Goal: Transaction & Acquisition: Book appointment/travel/reservation

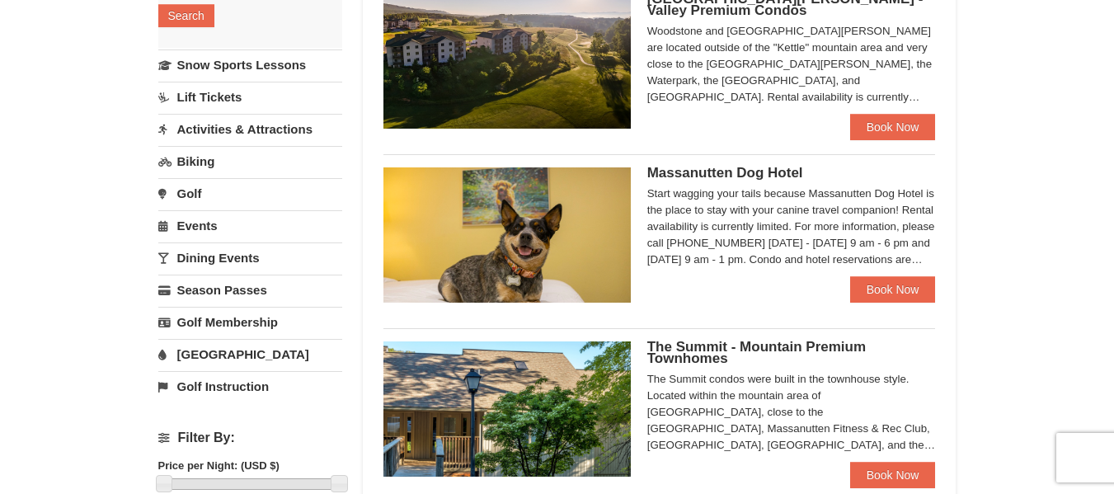
scroll to position [412, 0]
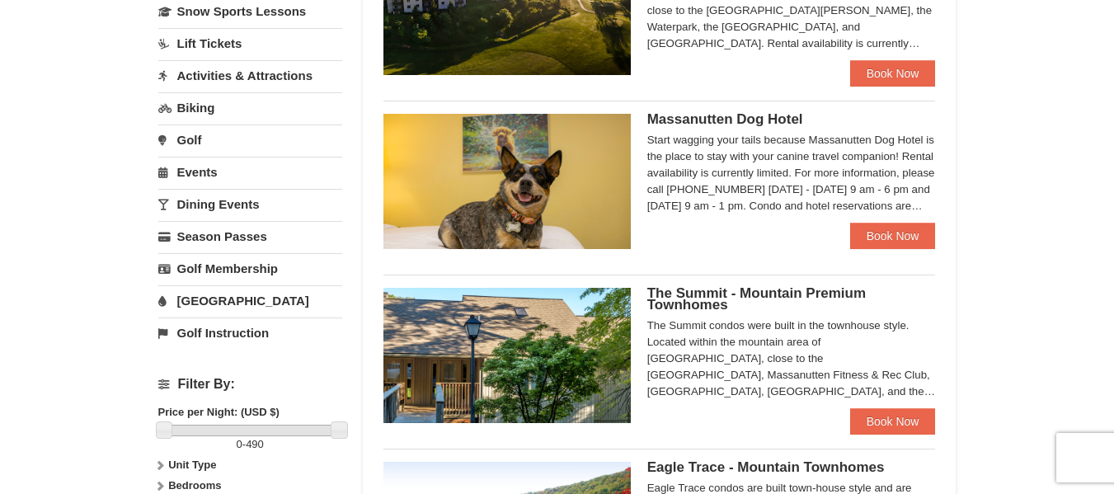
click at [751, 118] on span "Massanutten Dog Hotel" at bounding box center [725, 119] width 156 height 16
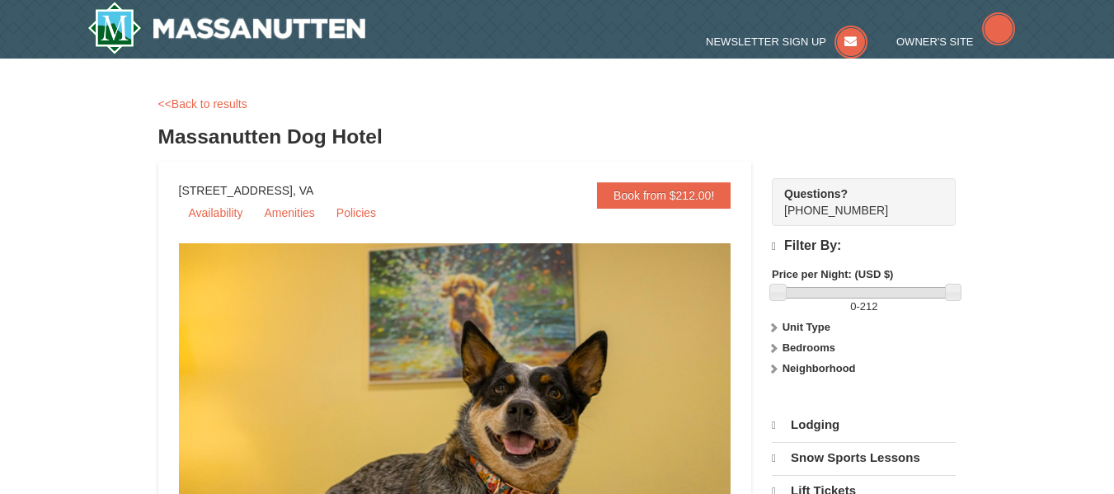
select select "10"
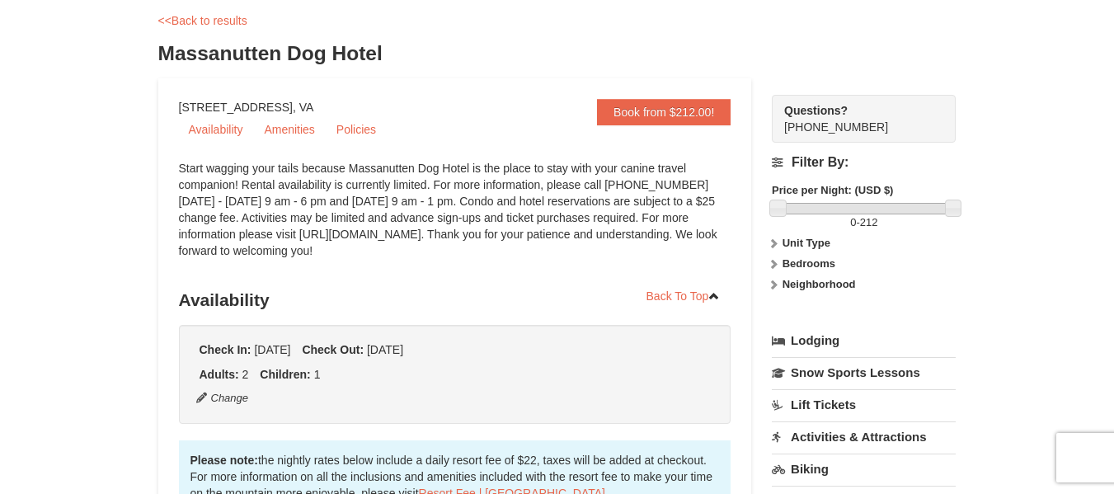
scroll to position [165, 0]
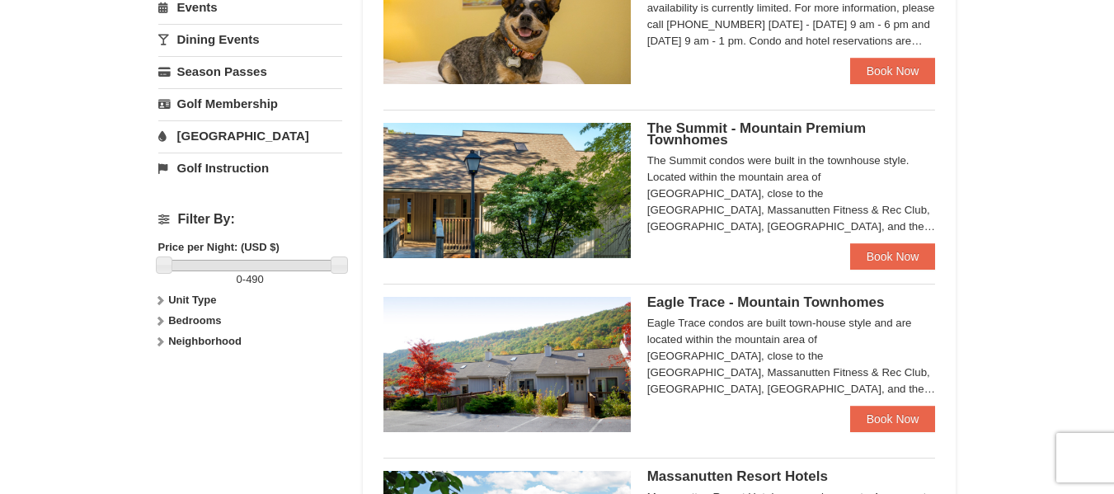
scroll to position [660, 0]
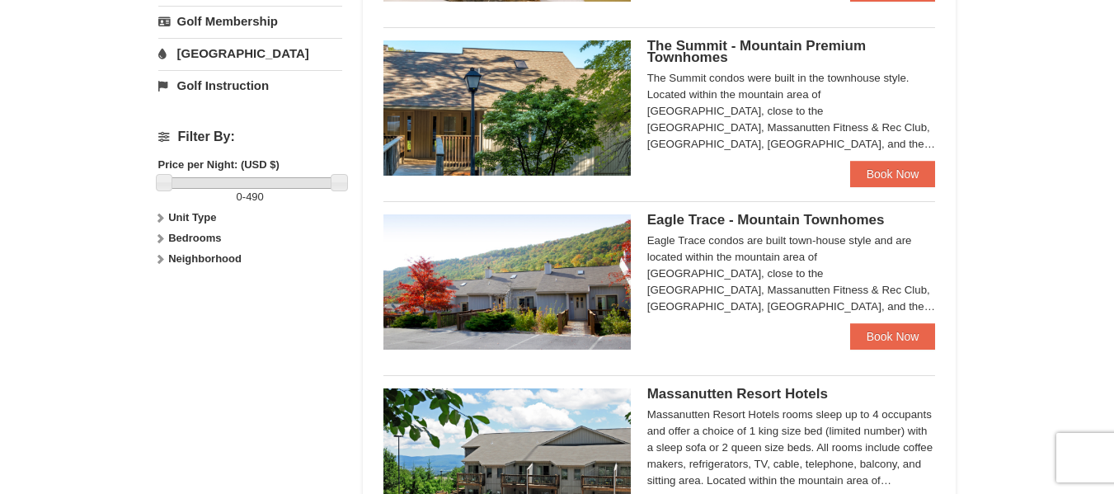
click at [749, 222] on span "Eagle Trace - Mountain Townhomes" at bounding box center [765, 220] width 237 height 16
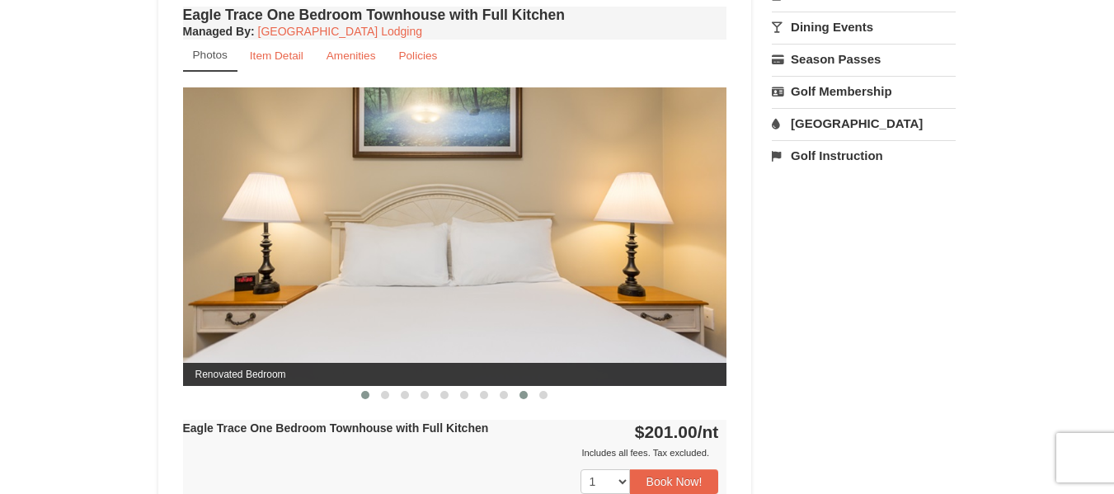
scroll to position [660, 0]
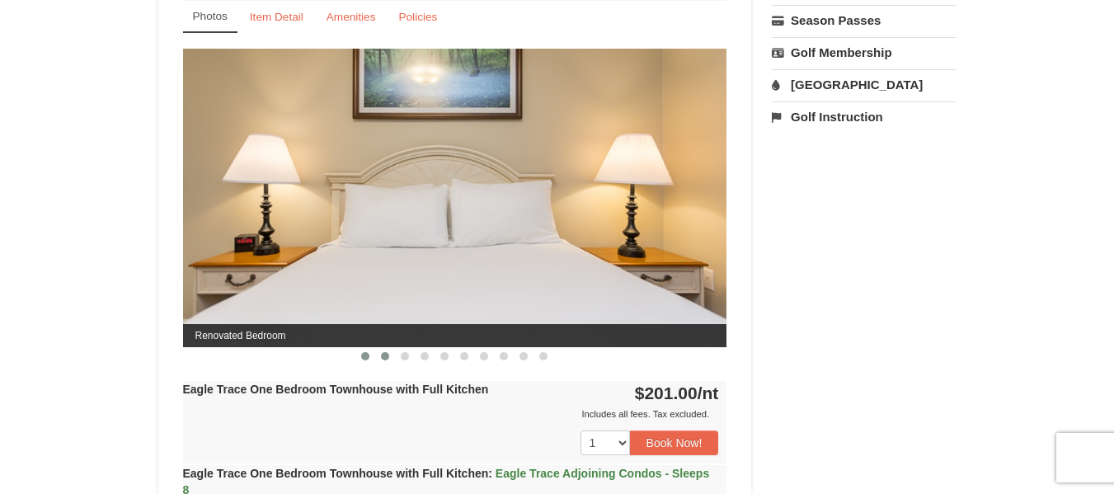
click at [376, 354] on button at bounding box center [385, 356] width 20 height 16
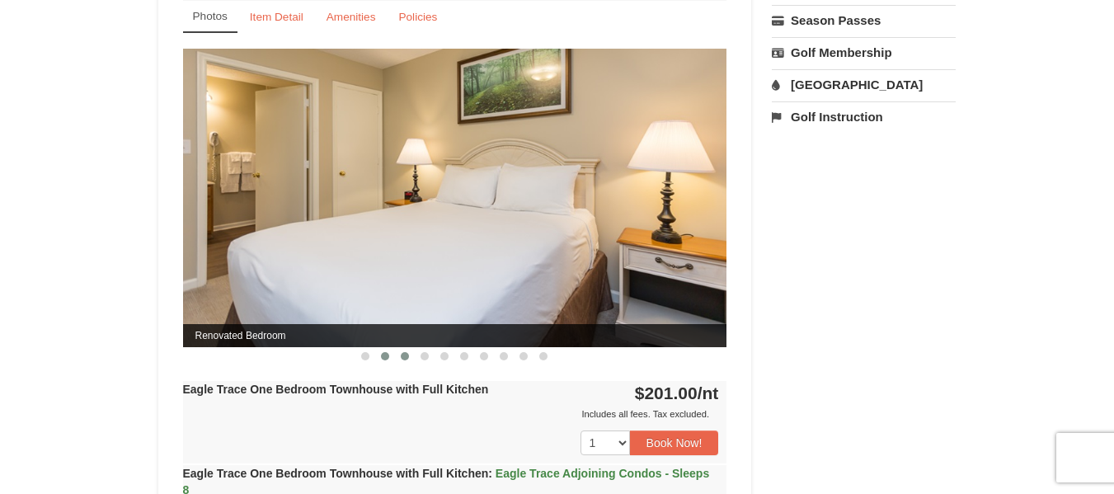
click at [409, 360] on button at bounding box center [405, 356] width 20 height 16
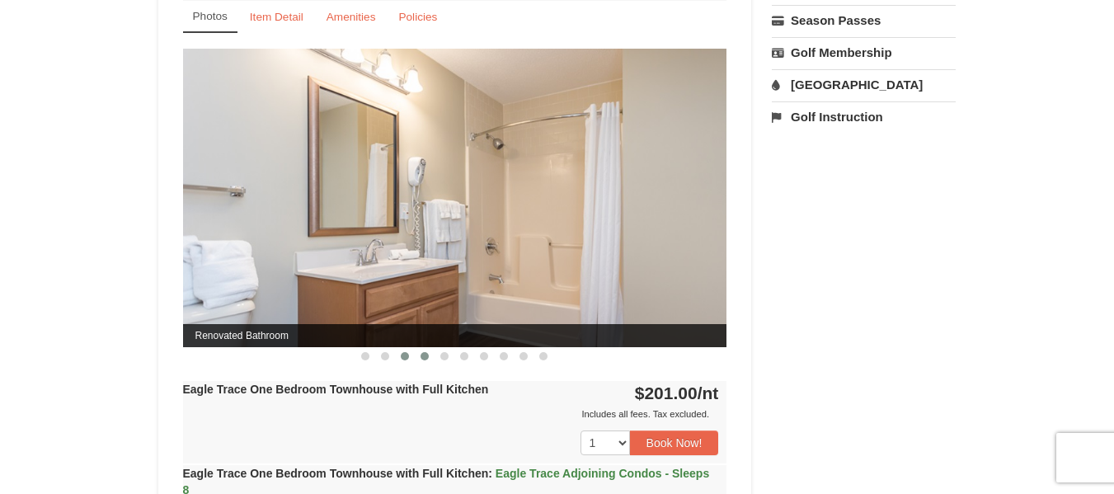
click at [422, 353] on span at bounding box center [424, 356] width 8 height 8
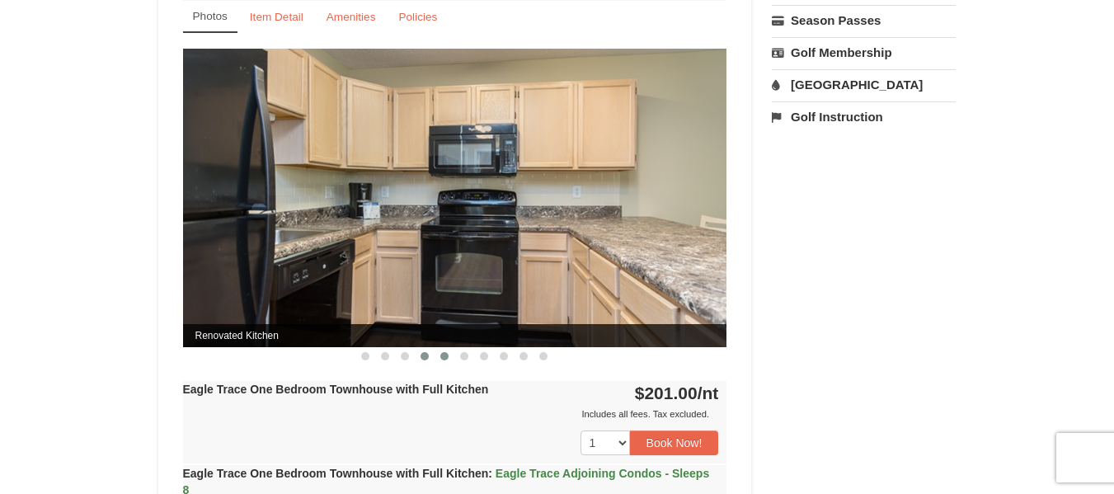
click at [441, 358] on span at bounding box center [444, 356] width 8 height 8
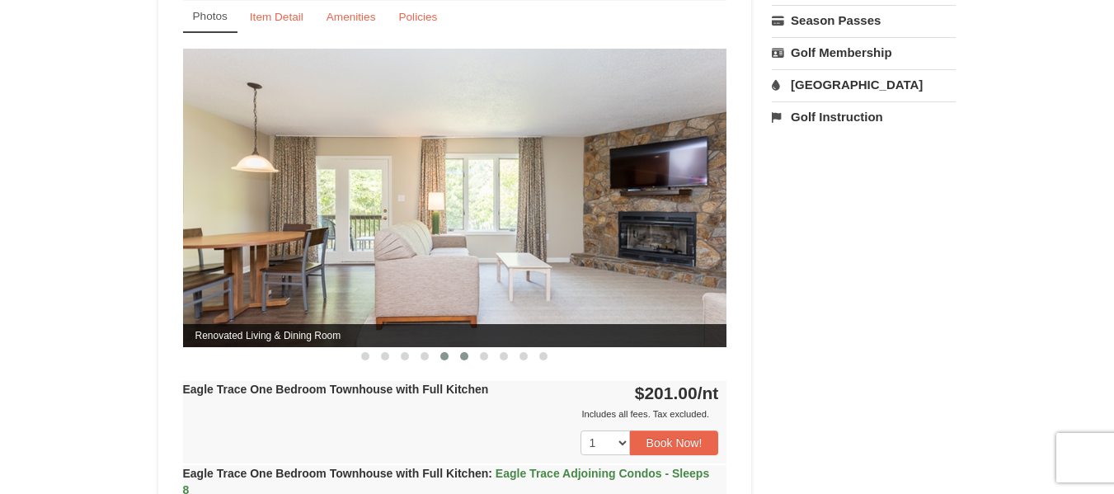
click at [468, 357] on button at bounding box center [464, 356] width 20 height 16
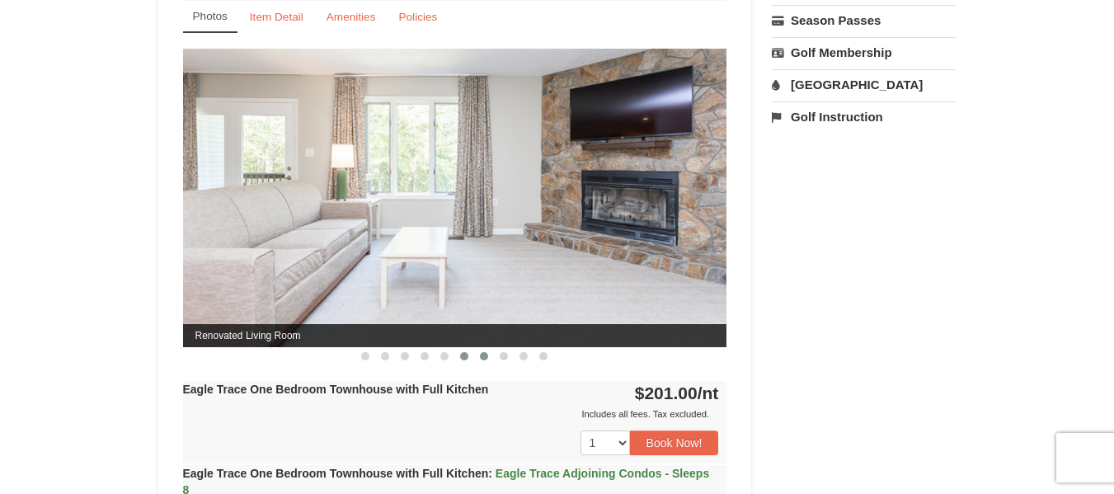
click at [475, 356] on button at bounding box center [484, 356] width 20 height 16
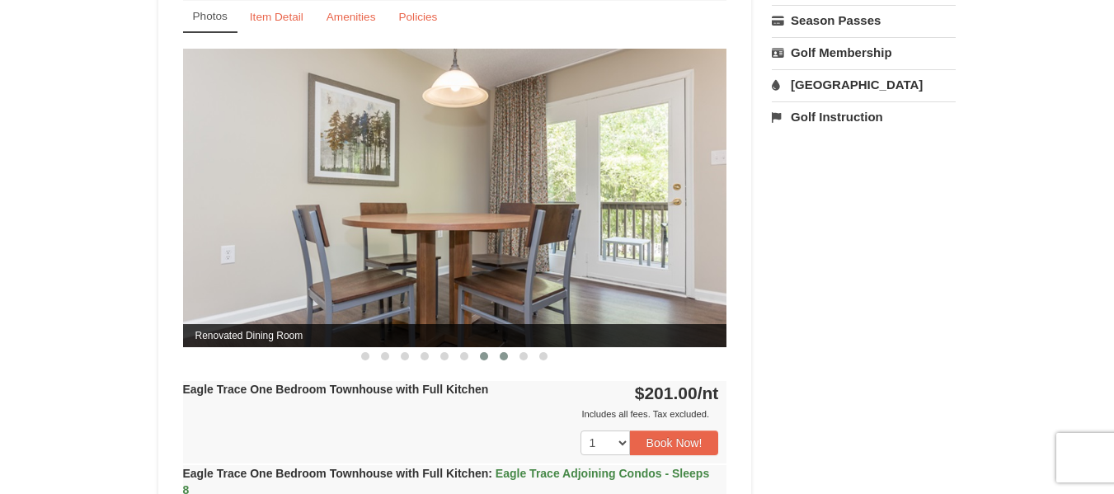
click at [500, 355] on span at bounding box center [504, 356] width 8 height 8
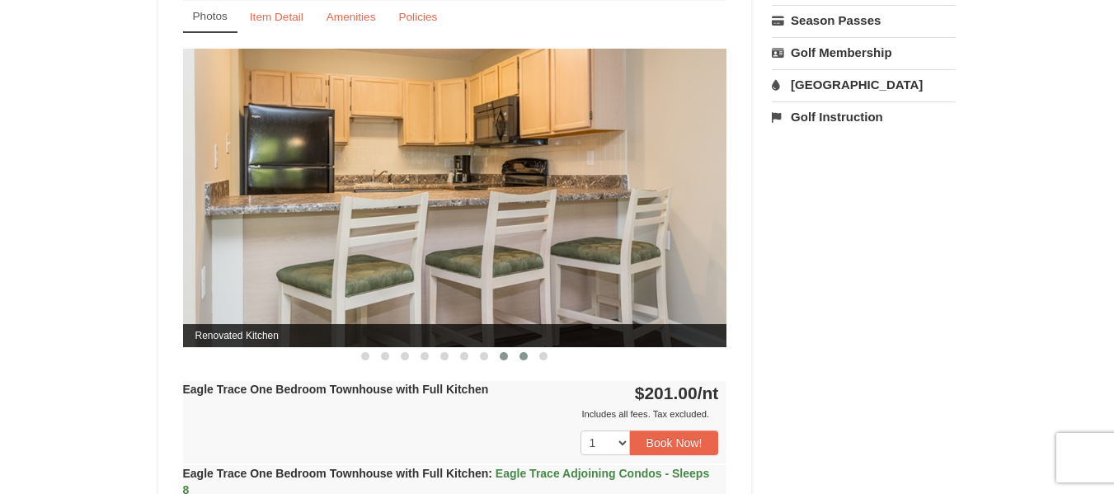
click at [520, 358] on span at bounding box center [523, 356] width 8 height 8
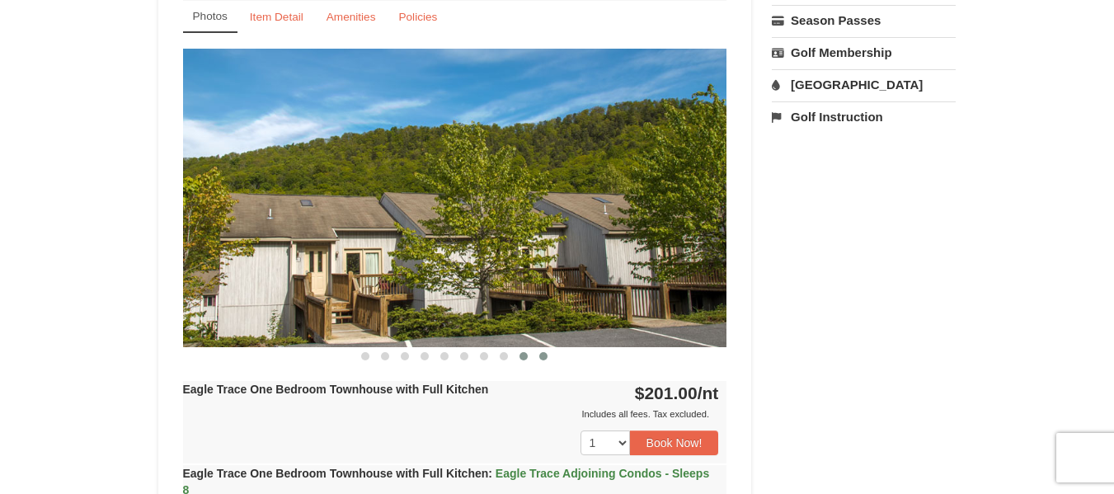
click at [539, 361] on button at bounding box center [543, 356] width 20 height 16
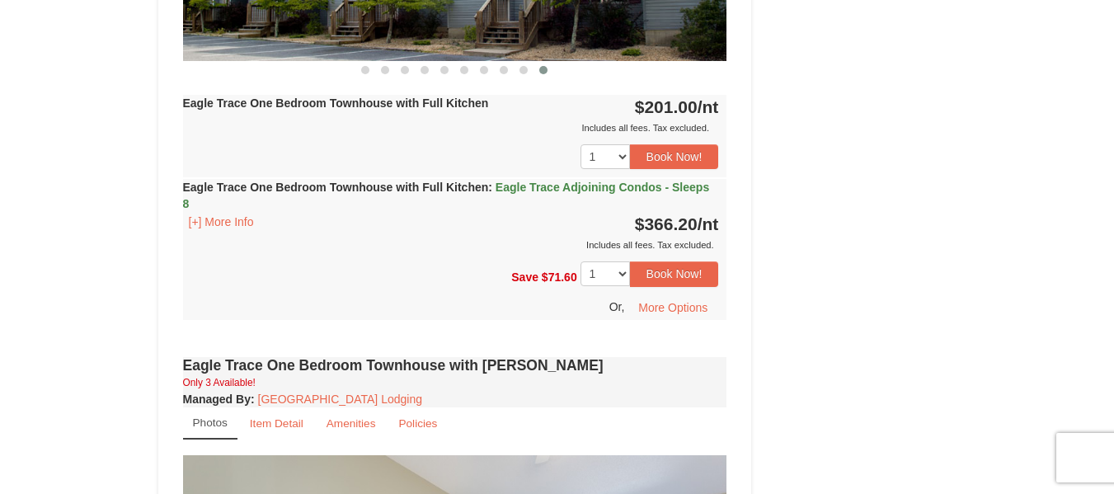
scroll to position [989, 0]
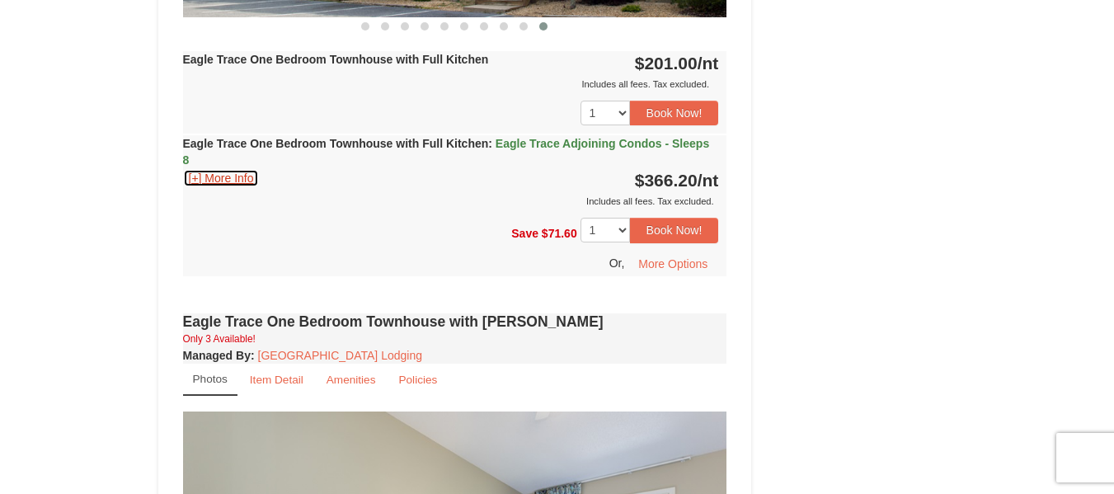
click at [209, 182] on button "[+] More Info" at bounding box center [221, 178] width 77 height 18
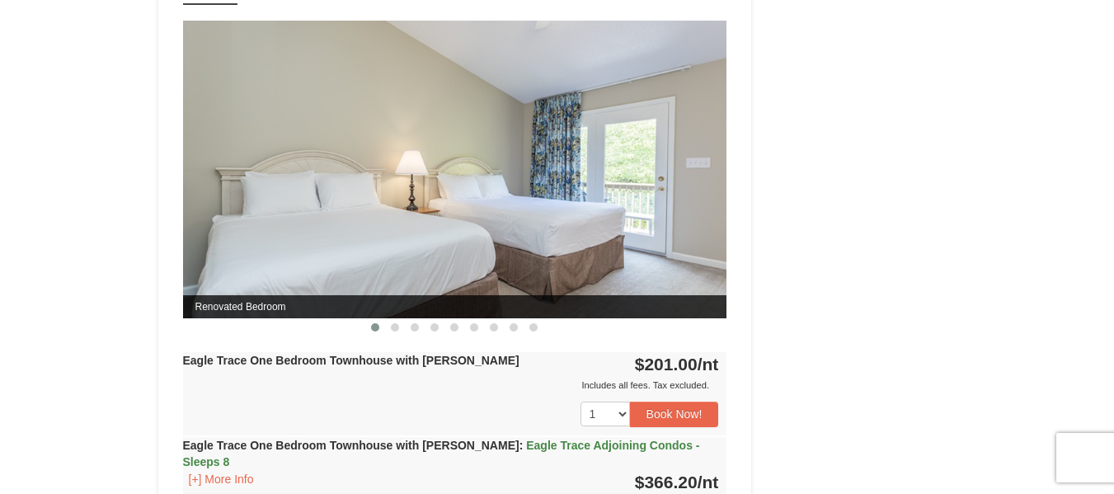
scroll to position [1649, 0]
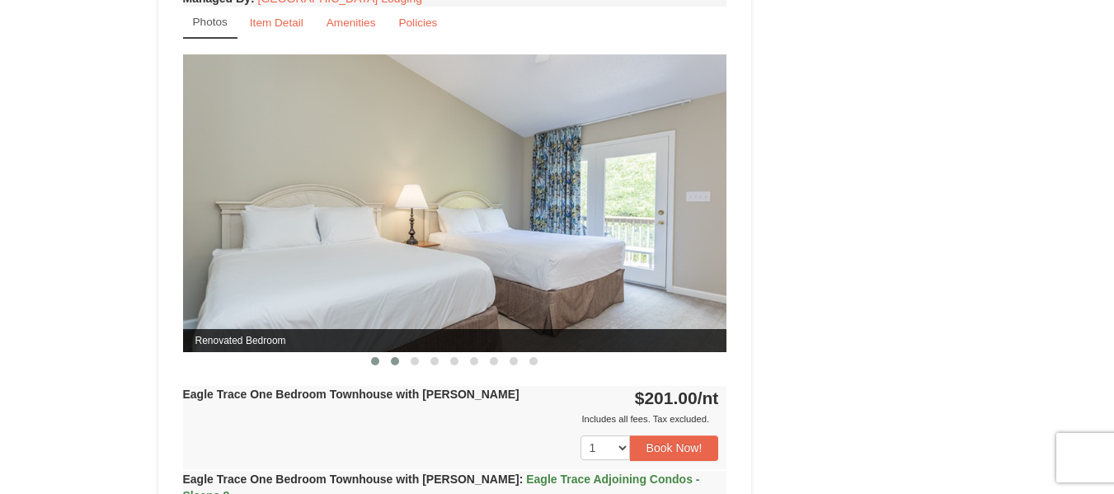
click at [399, 361] on span at bounding box center [395, 361] width 8 height 8
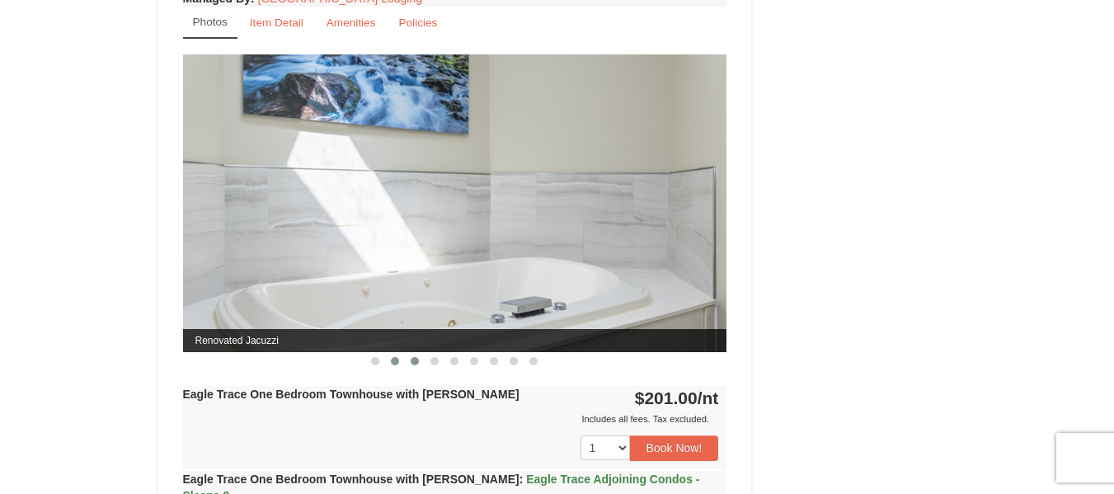
click at [419, 361] on span at bounding box center [415, 361] width 8 height 8
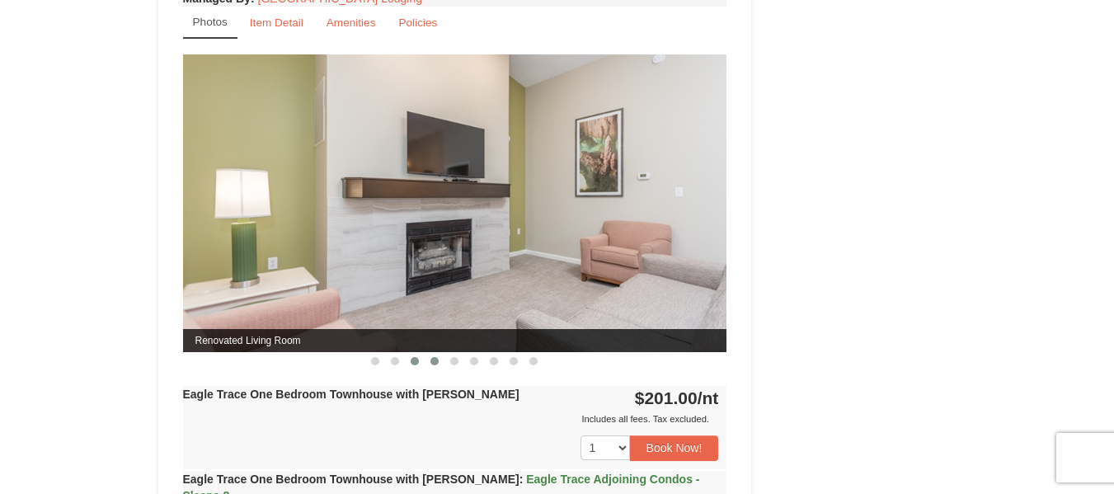
click at [435, 361] on span at bounding box center [434, 361] width 8 height 8
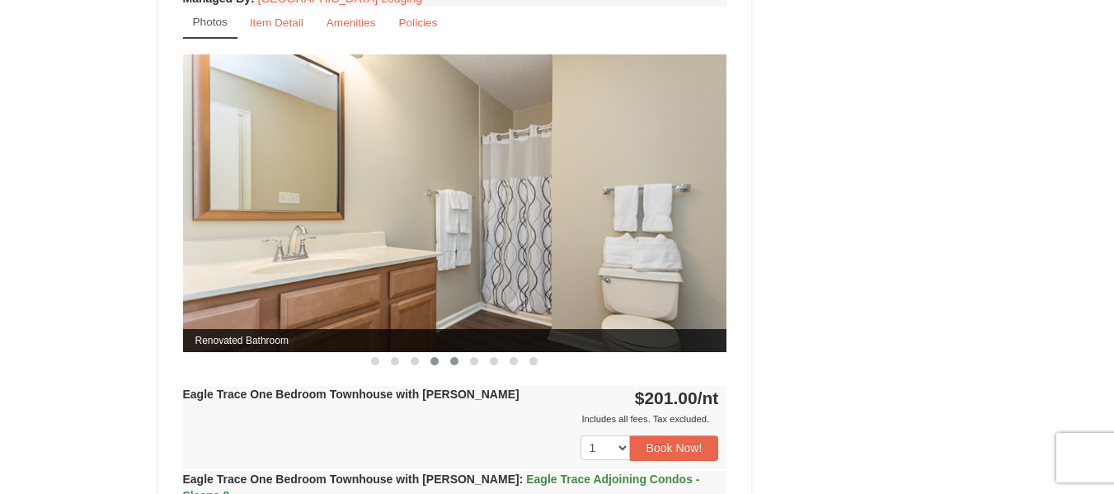
click at [459, 364] on button at bounding box center [454, 361] width 20 height 16
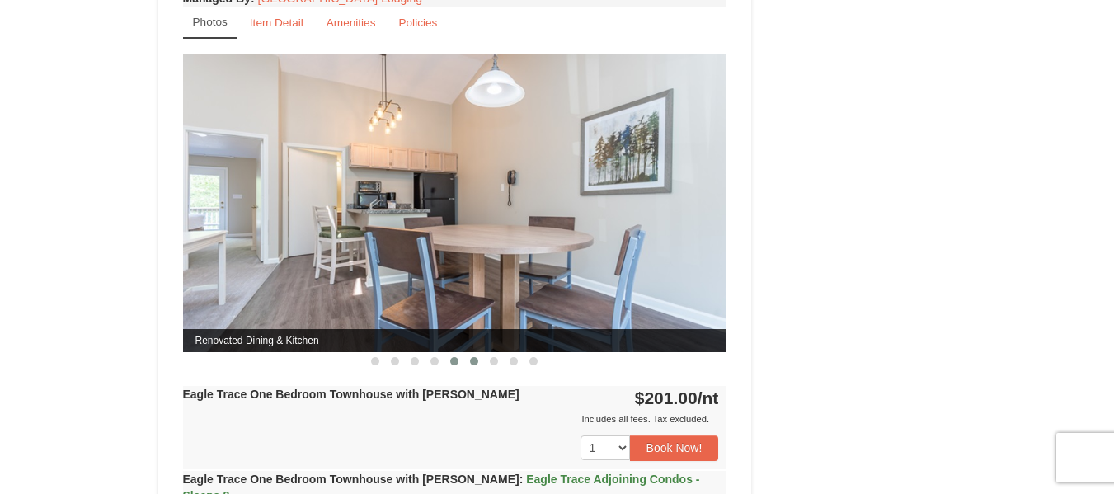
click at [467, 365] on button at bounding box center [474, 361] width 20 height 16
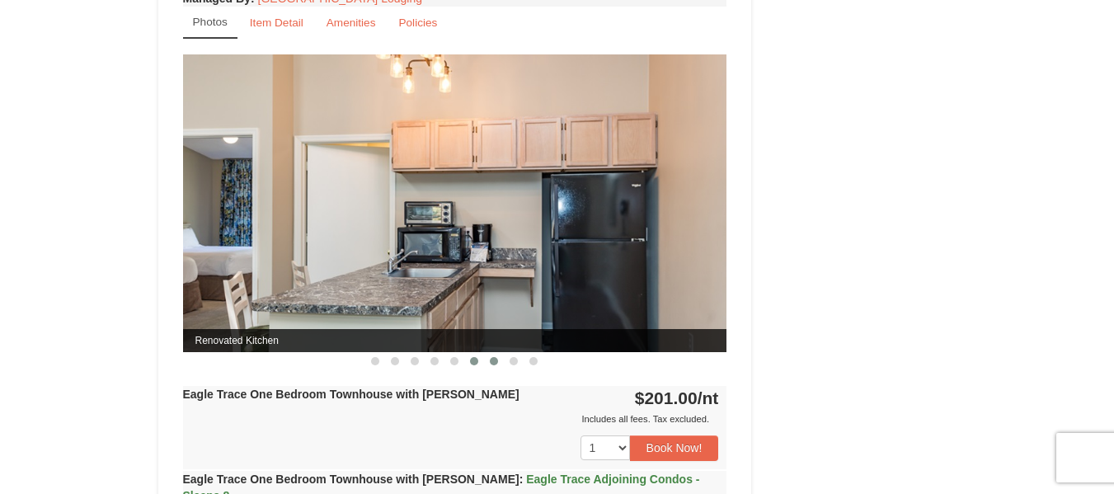
click at [493, 358] on span at bounding box center [494, 361] width 8 height 8
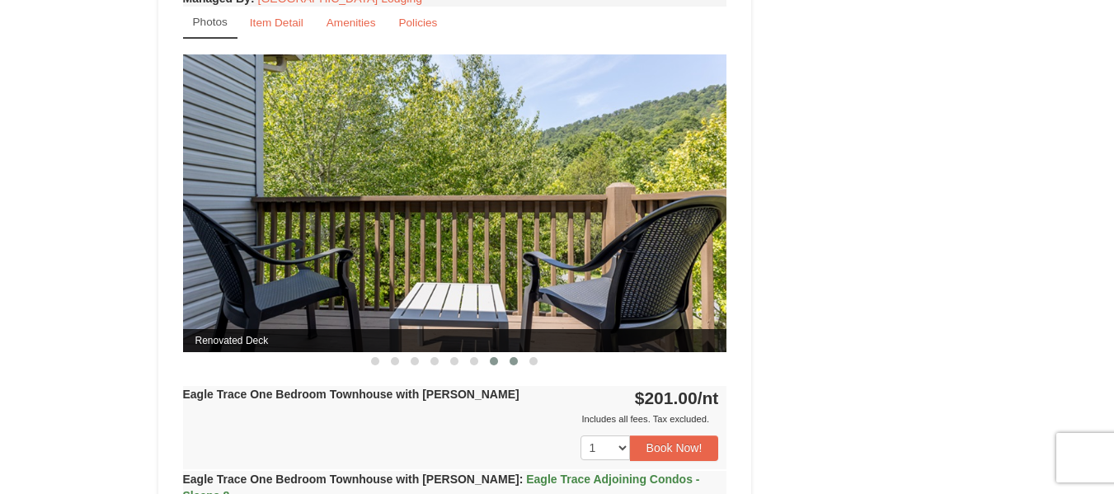
click at [512, 359] on span at bounding box center [513, 361] width 8 height 8
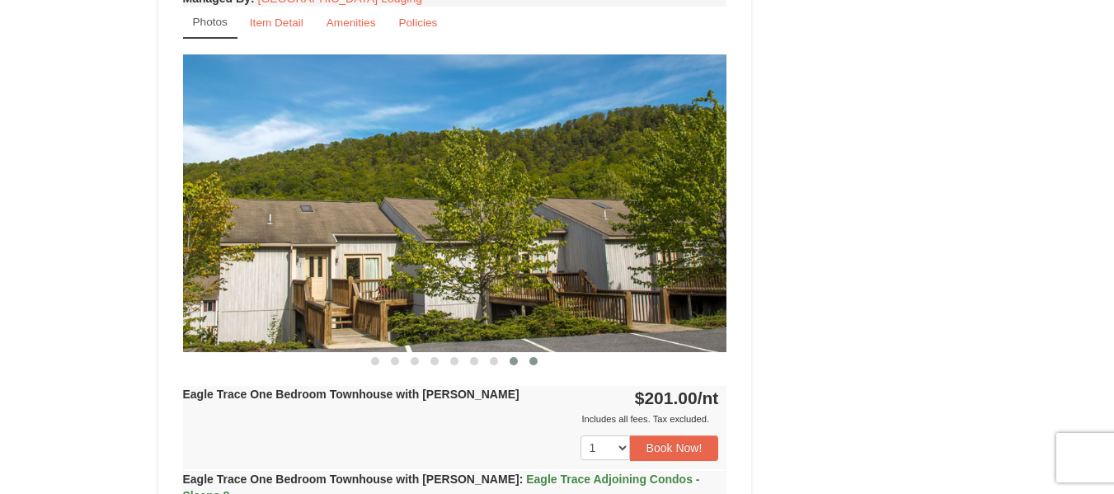
click at [538, 365] on button at bounding box center [534, 361] width 20 height 16
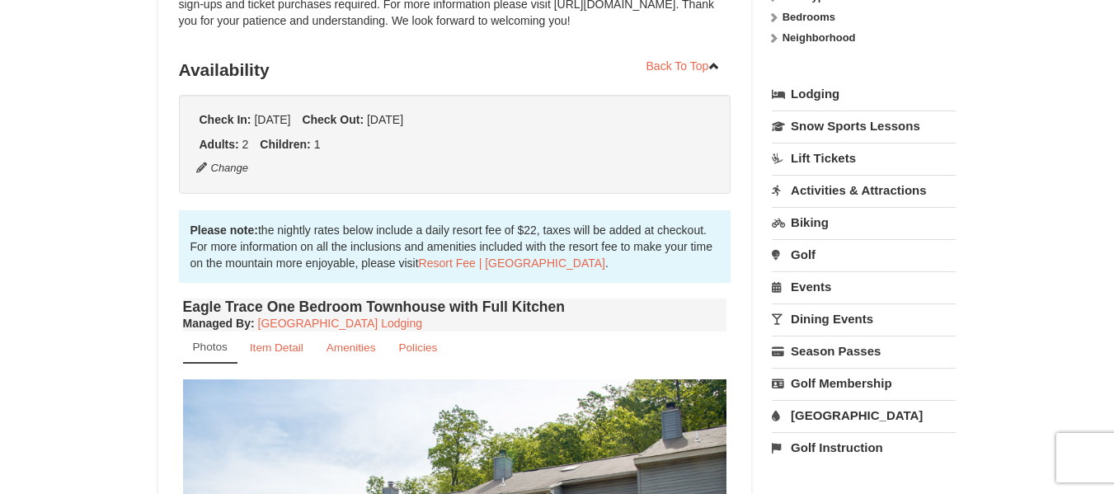
scroll to position [330, 0]
click at [847, 322] on link "Dining Events" at bounding box center [864, 318] width 184 height 31
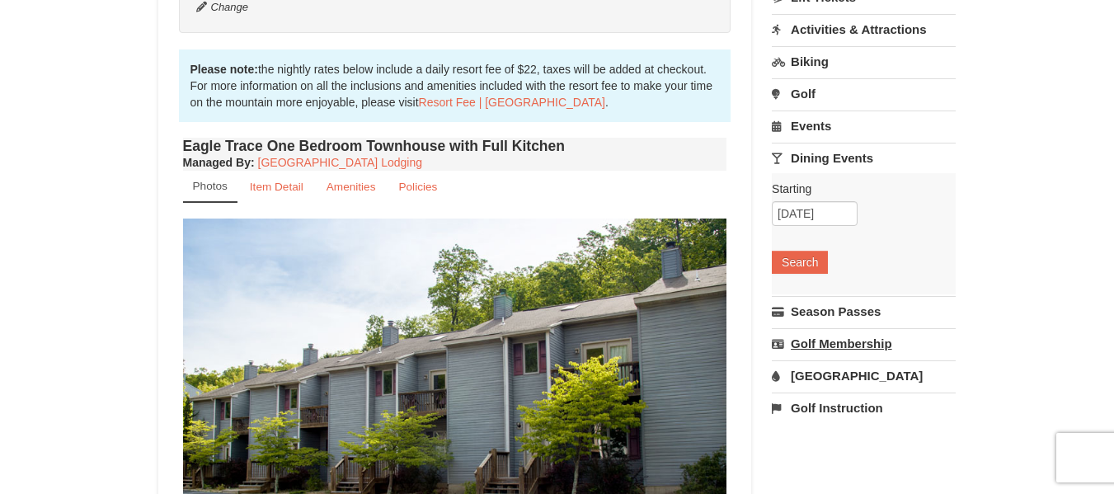
scroll to position [495, 0]
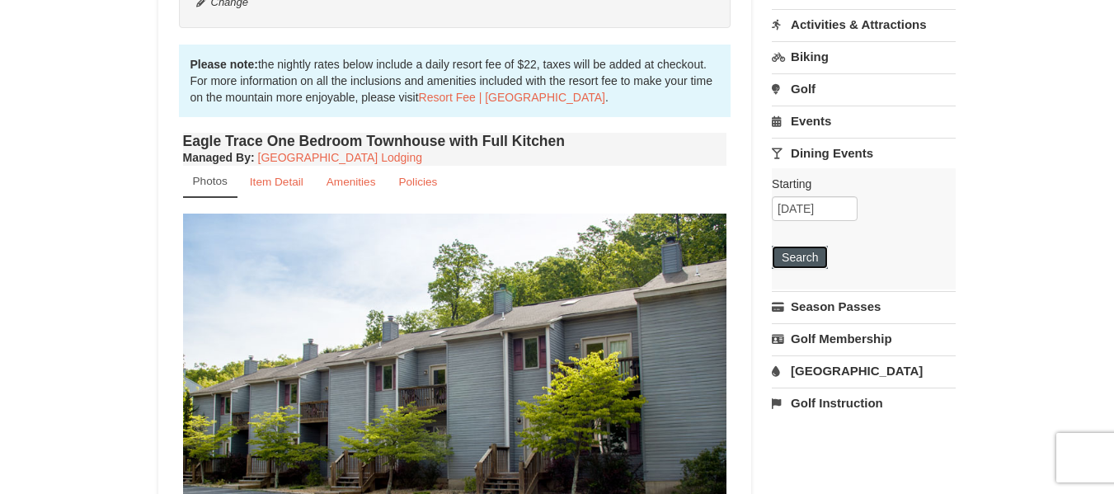
click at [815, 261] on button "Search" at bounding box center [800, 257] width 56 height 23
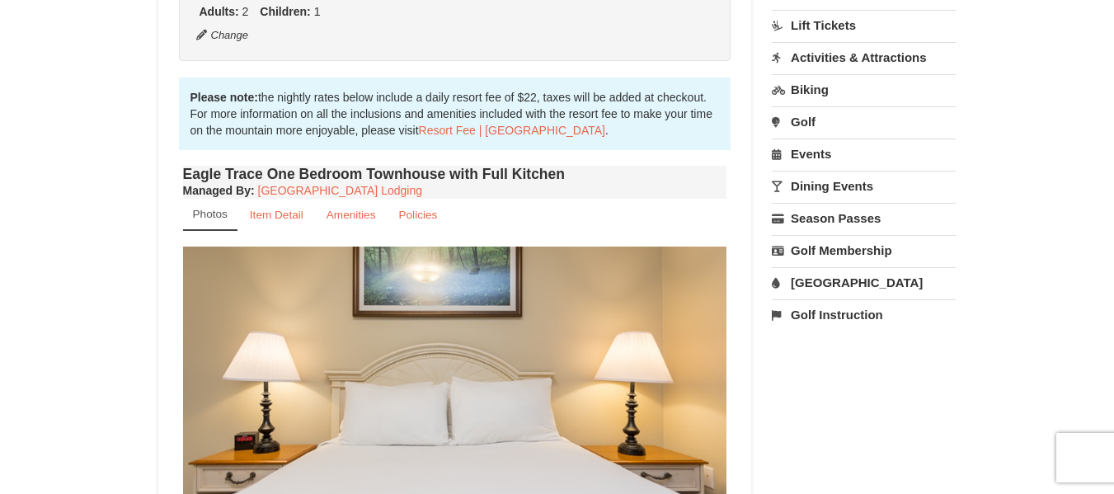
scroll to position [495, 0]
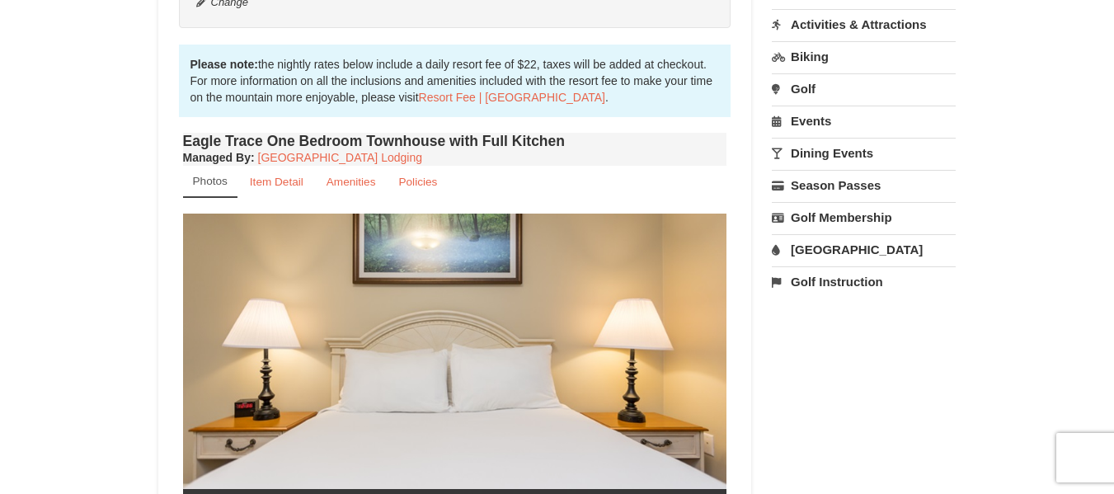
click at [818, 120] on link "Events" at bounding box center [864, 121] width 184 height 31
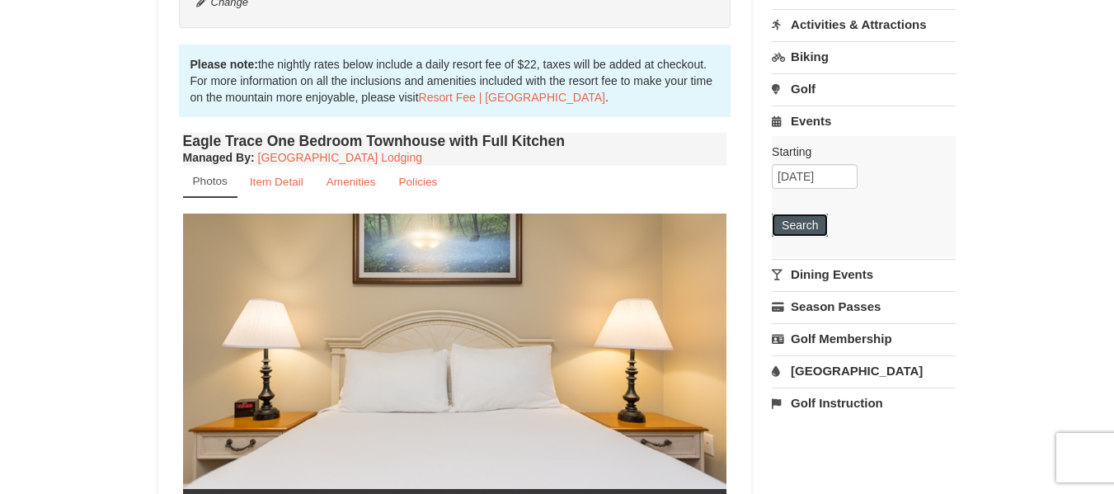
click at [796, 231] on button "Search" at bounding box center [800, 225] width 56 height 23
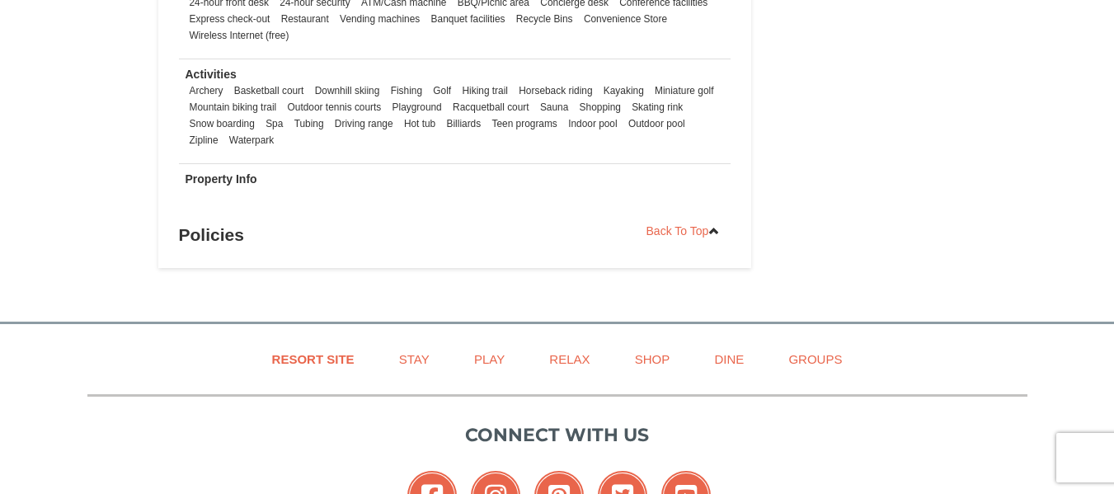
scroll to position [2110, 0]
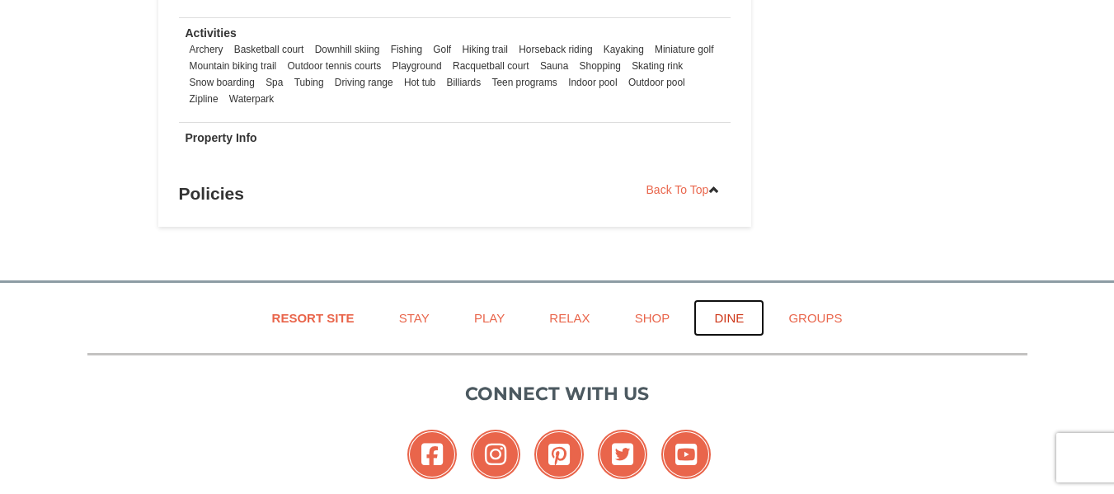
click at [732, 301] on link "Dine" at bounding box center [728, 317] width 71 height 37
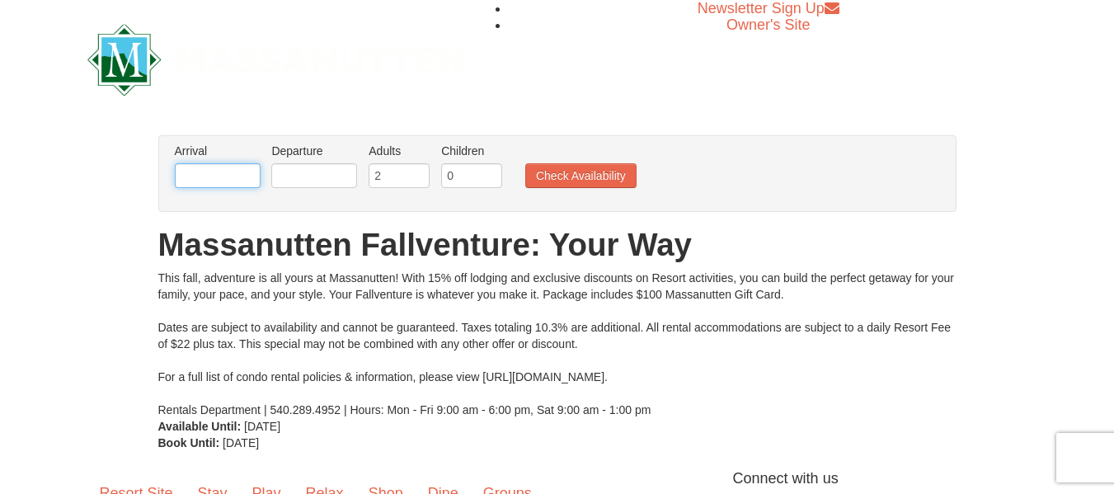
click at [231, 173] on input "text" at bounding box center [218, 175] width 86 height 25
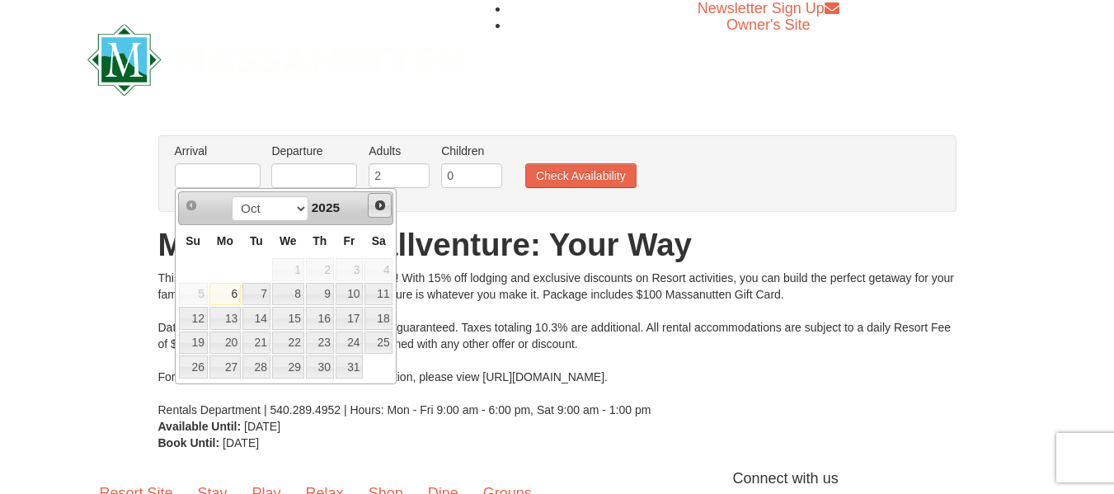
click at [373, 204] on span "Next" at bounding box center [379, 205] width 13 height 13
click at [312, 364] on link "27" at bounding box center [320, 366] width 28 height 23
type input "[DATE]"
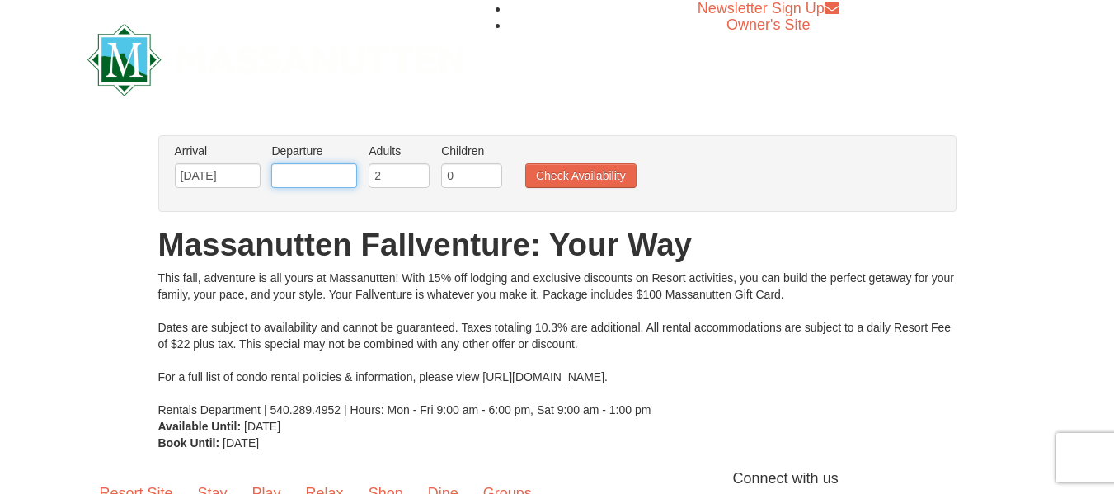
click at [320, 176] on input "text" at bounding box center [314, 175] width 86 height 25
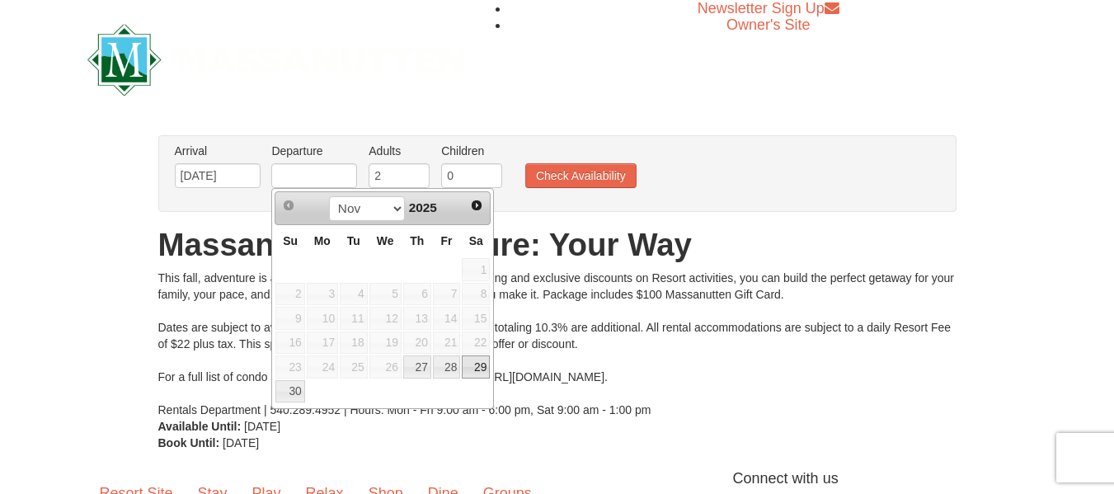
click at [474, 371] on link "29" at bounding box center [476, 366] width 28 height 23
type input "[DATE]"
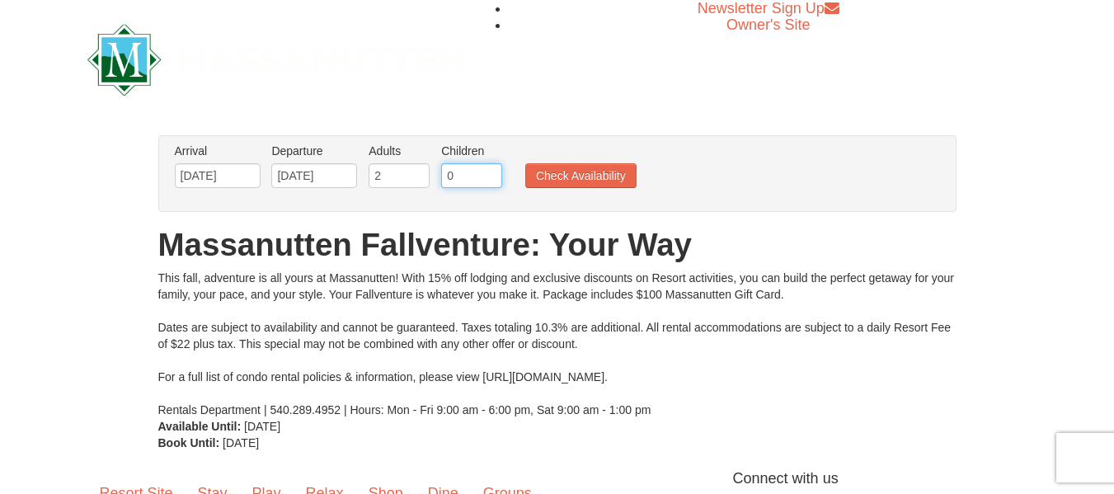
click at [462, 170] on input "0" at bounding box center [471, 175] width 61 height 25
type input "1"
click at [562, 180] on button "Check Availability" at bounding box center [580, 175] width 111 height 25
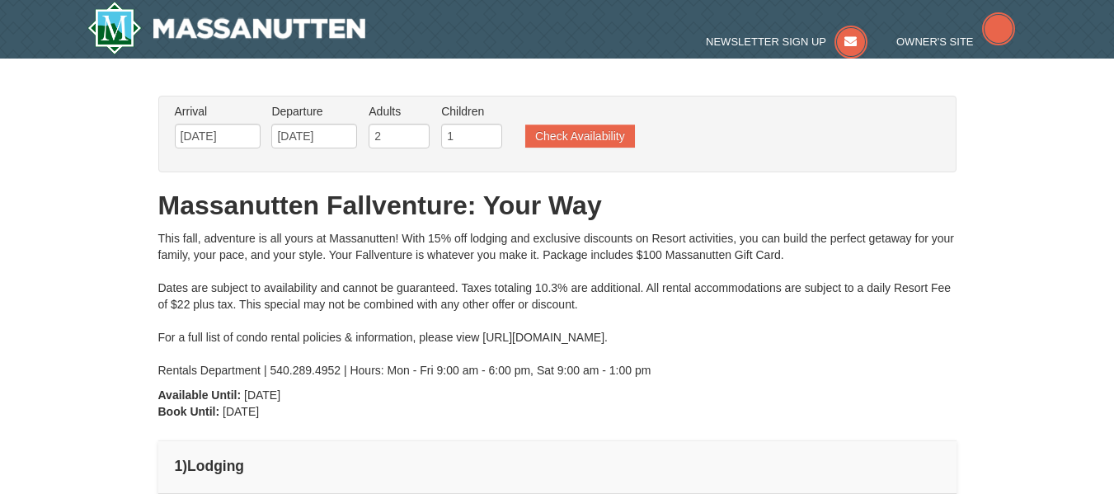
type input "[DATE]"
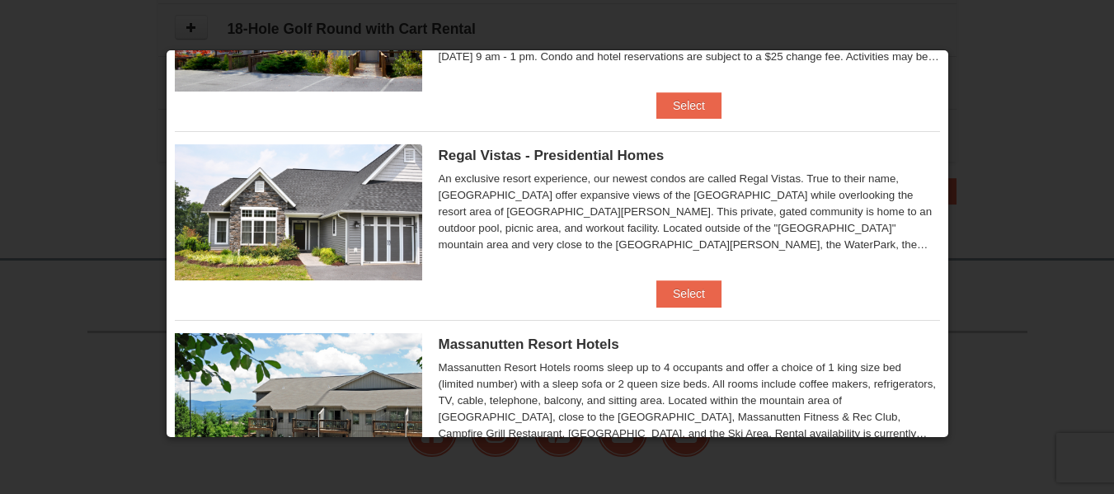
scroll to position [66, 0]
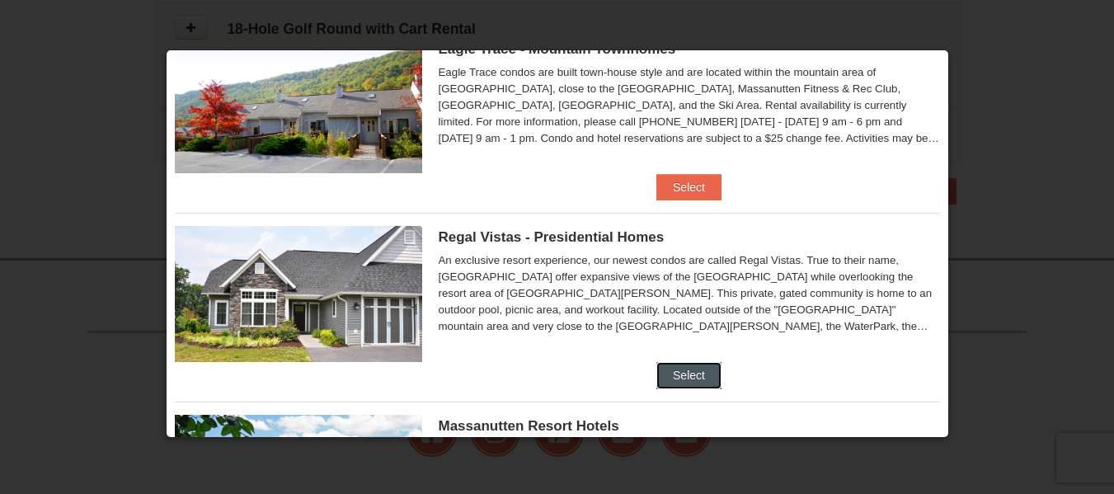
click at [683, 375] on button "Select" at bounding box center [688, 375] width 65 height 26
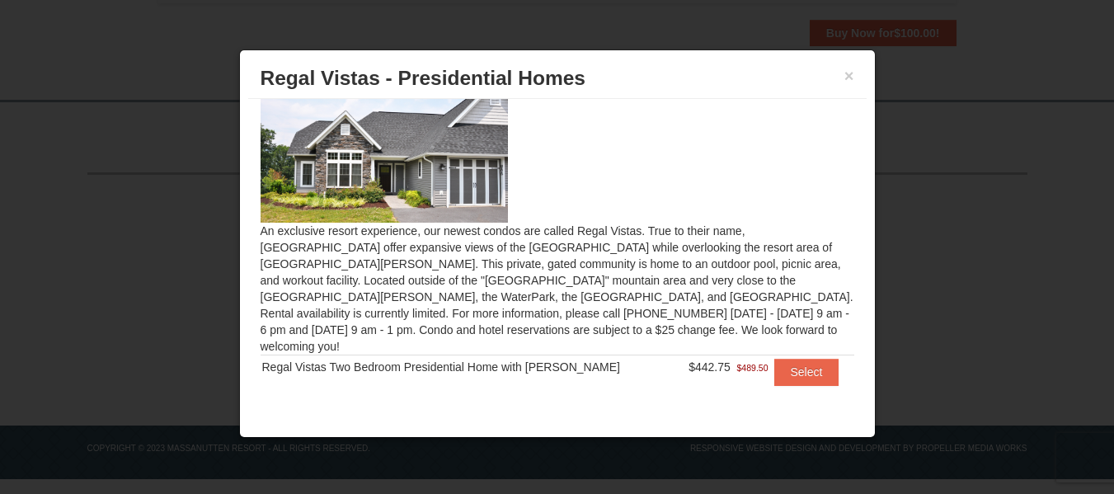
scroll to position [994, 0]
click at [846, 70] on button "×" at bounding box center [849, 76] width 10 height 16
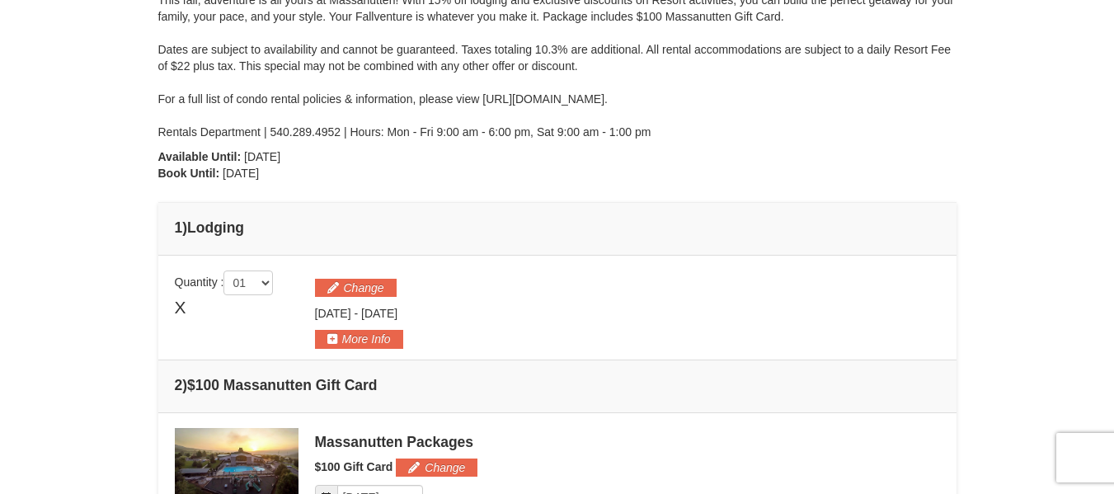
scroll to position [0, 0]
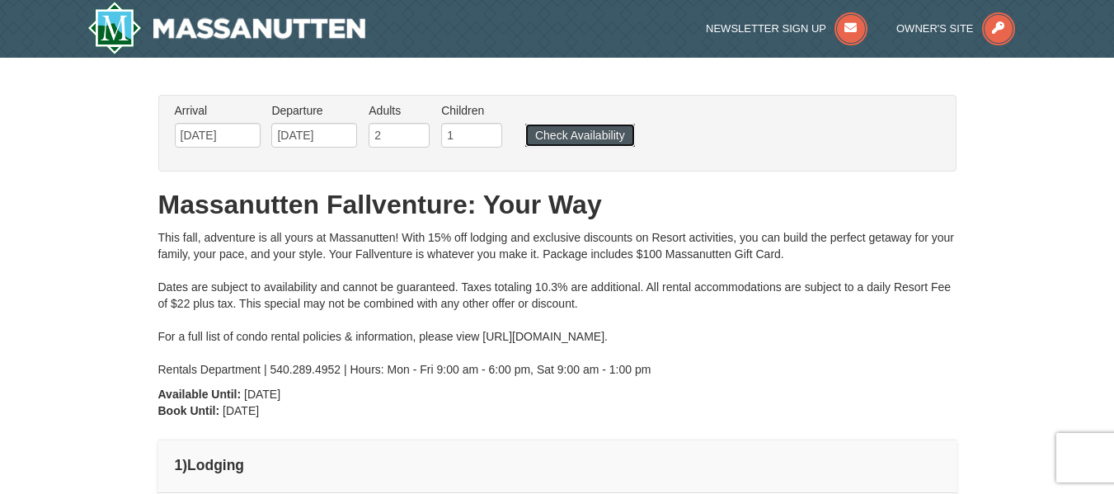
click at [570, 138] on button "Check Availability" at bounding box center [580, 135] width 110 height 23
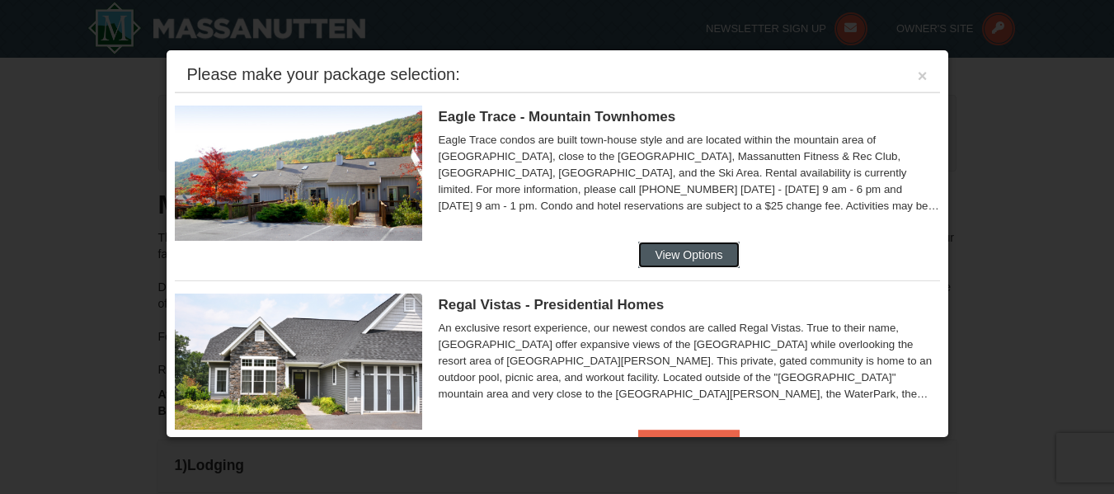
click at [685, 251] on button "View Options" at bounding box center [688, 255] width 101 height 26
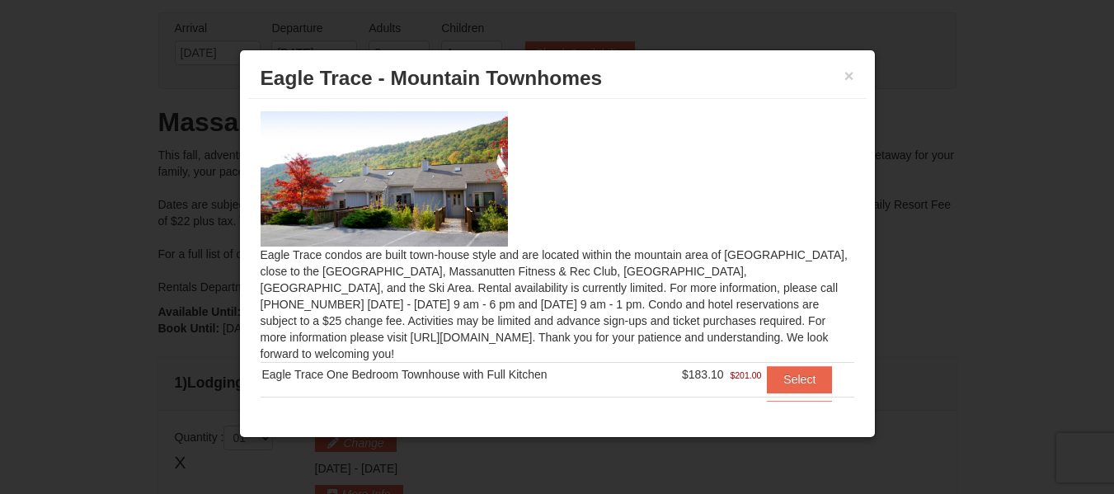
scroll to position [41, 0]
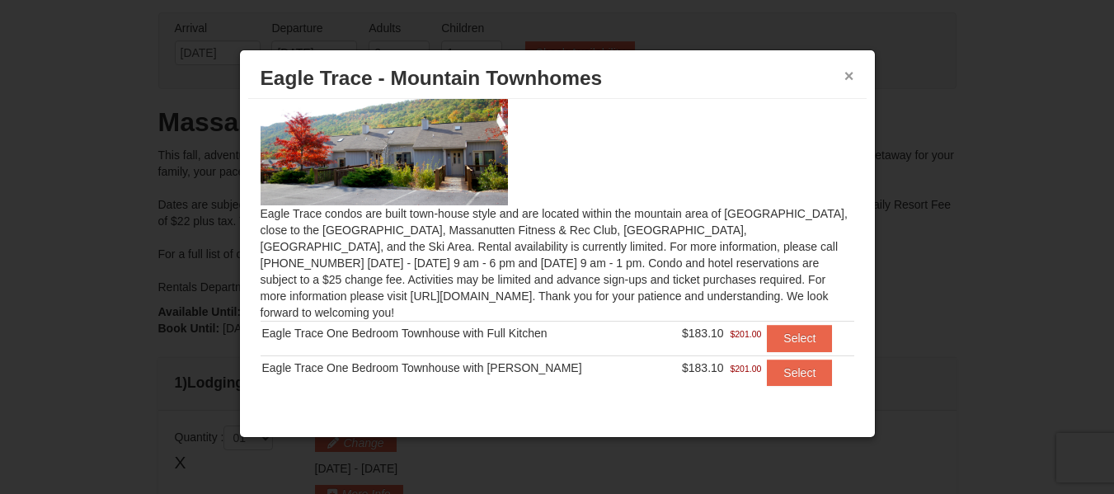
click at [852, 74] on button "×" at bounding box center [849, 76] width 10 height 16
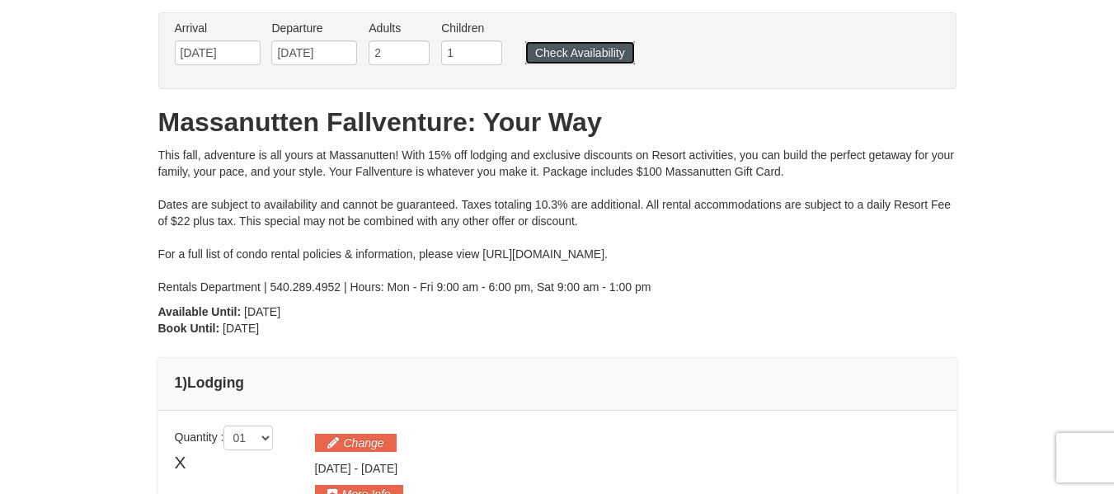
click at [569, 54] on button "Check Availability" at bounding box center [580, 52] width 110 height 23
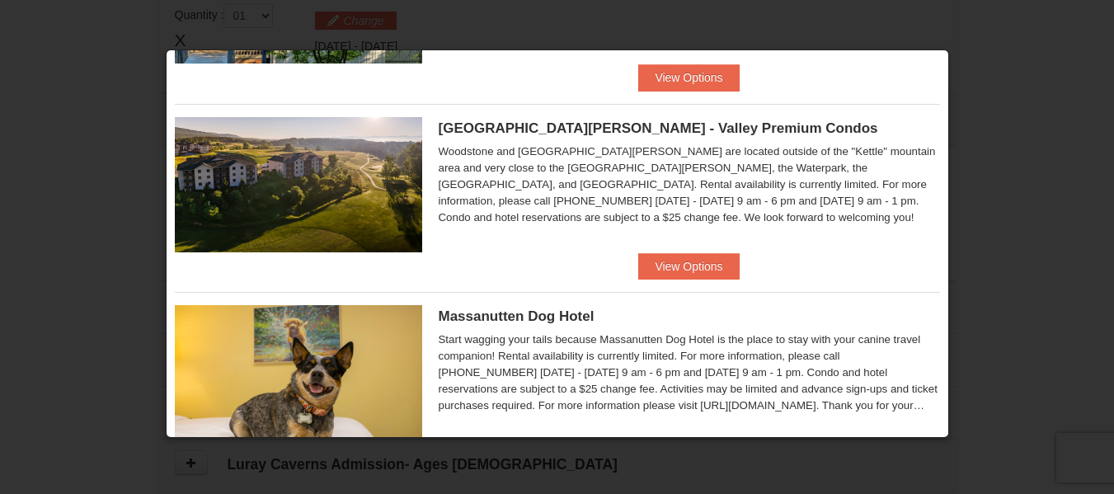
scroll to position [810, 0]
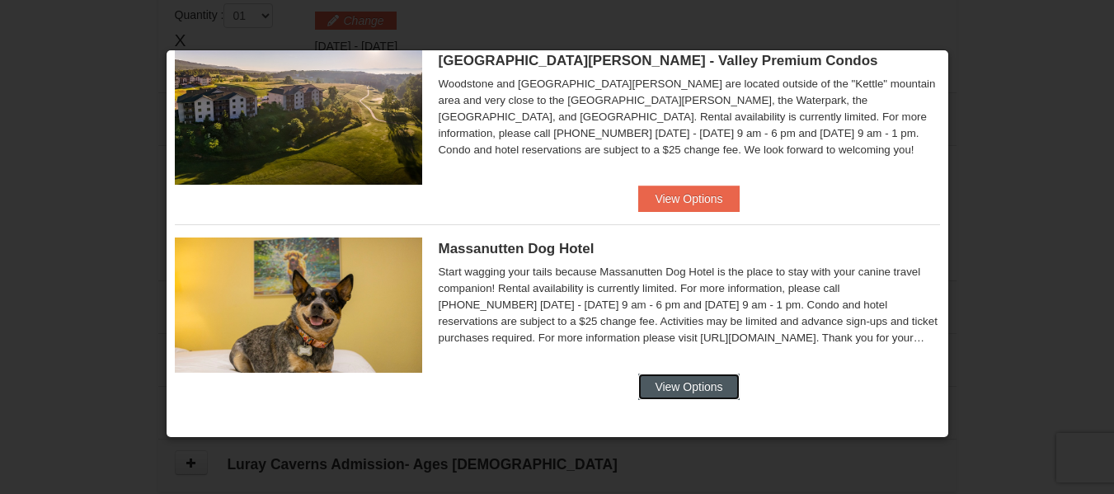
click at [722, 388] on button "View Options" at bounding box center [688, 386] width 101 height 26
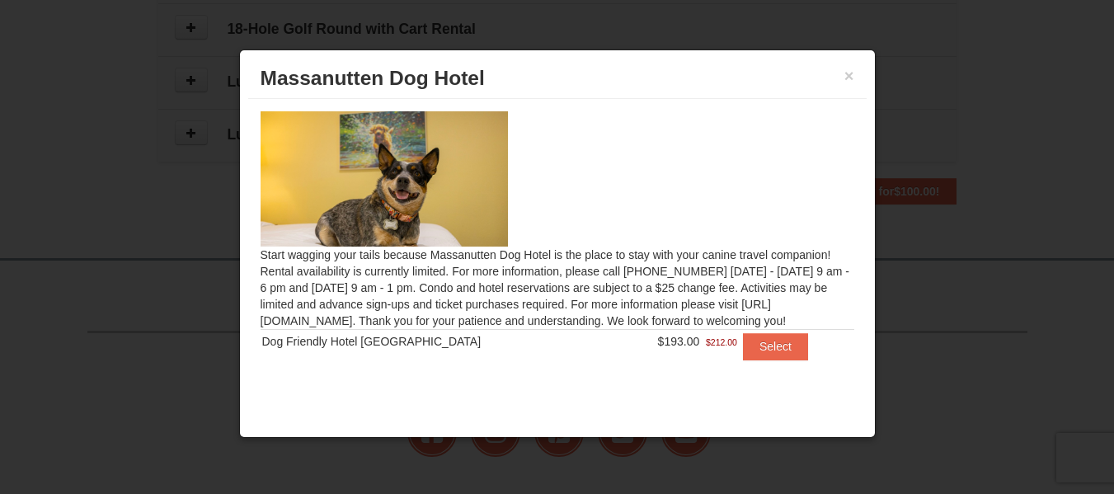
scroll to position [752, 0]
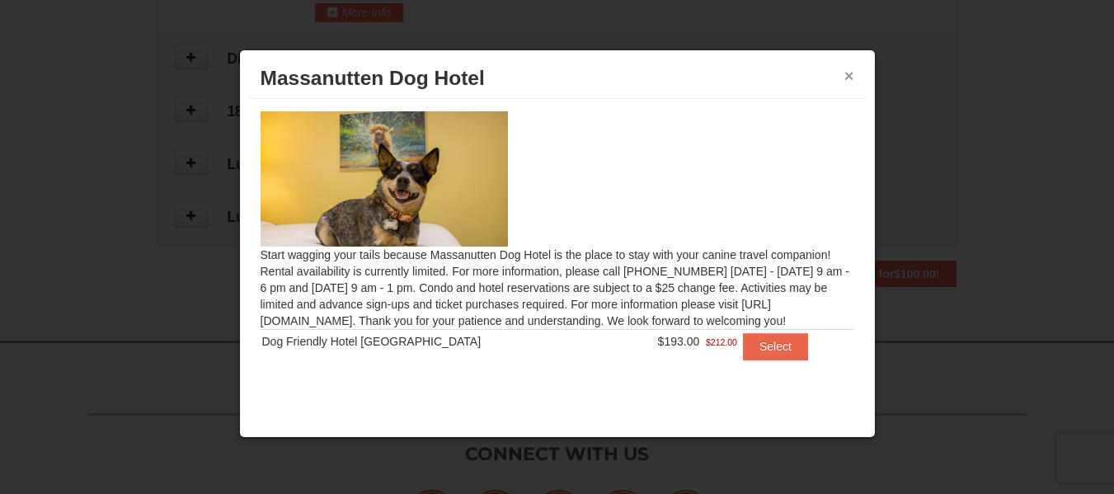
click at [852, 76] on button "×" at bounding box center [849, 76] width 10 height 16
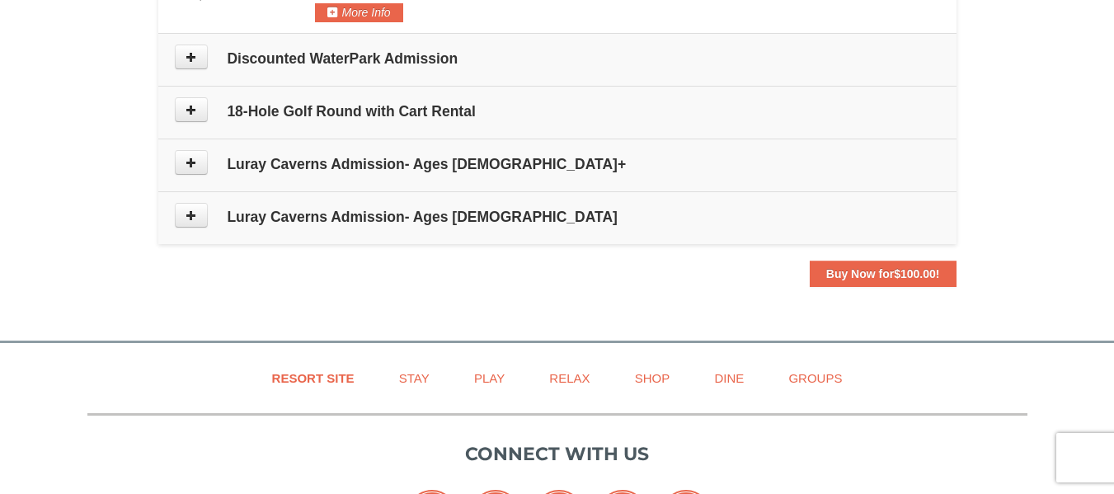
click at [762, 215] on h4 "Luray Caverns Admission- Ages [DEMOGRAPHIC_DATA]" at bounding box center [557, 217] width 765 height 16
click at [195, 168] on button at bounding box center [191, 162] width 33 height 25
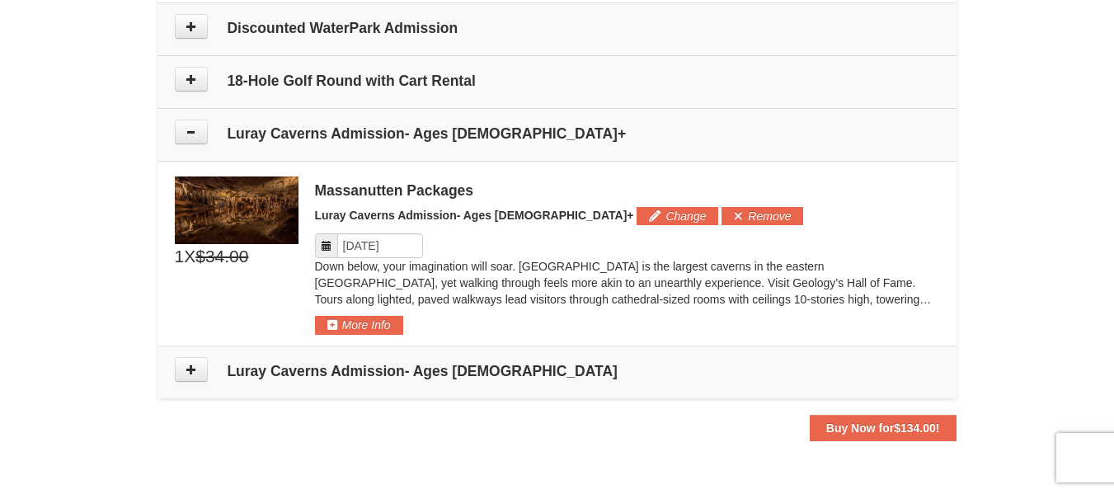
scroll to position [808, 0]
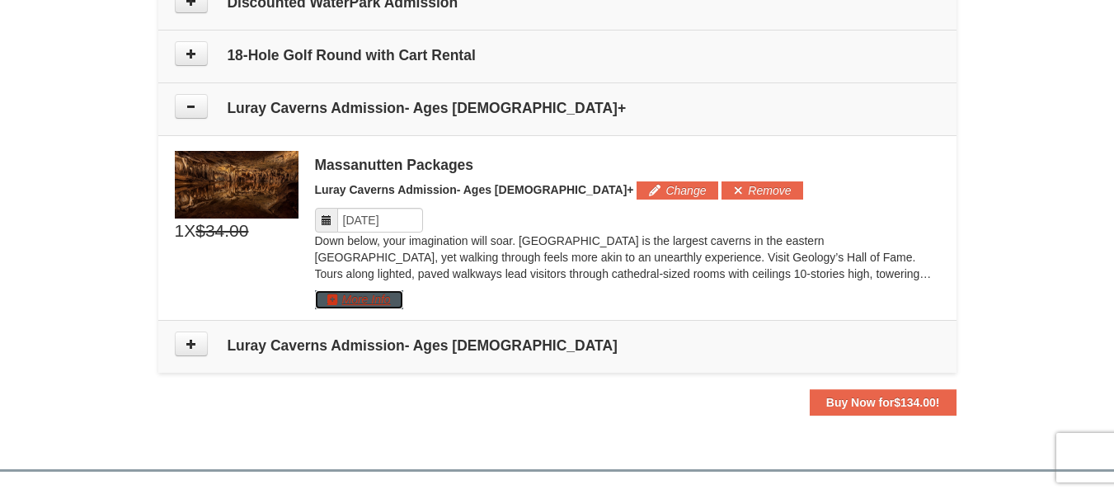
click at [386, 301] on button "More Info" at bounding box center [359, 299] width 88 height 18
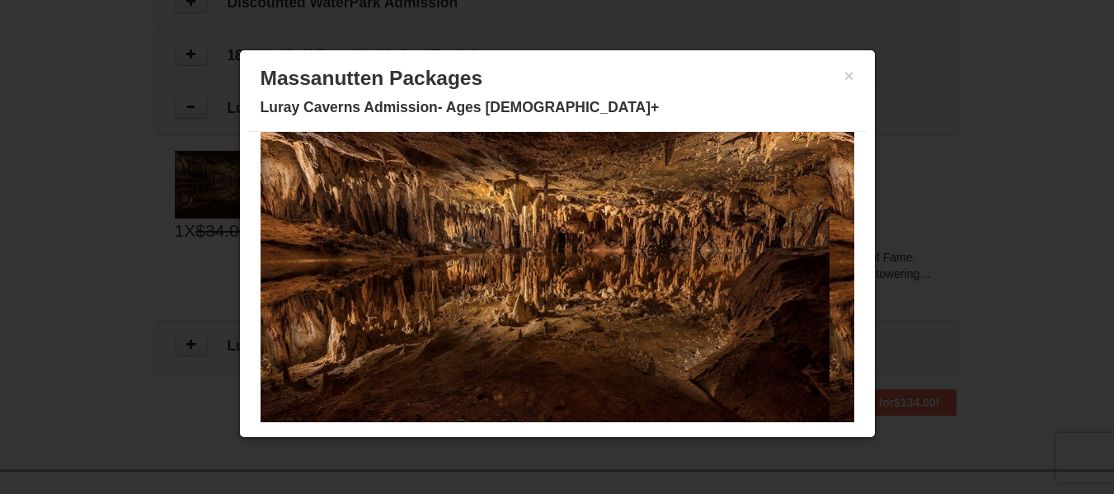
scroll to position [0, 0]
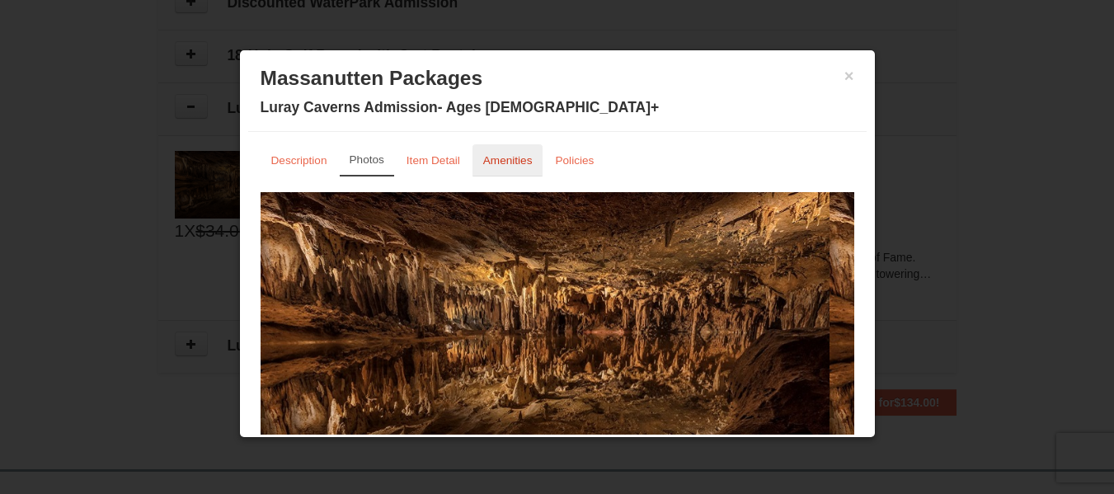
click at [504, 162] on small "Amenities" at bounding box center [507, 160] width 49 height 12
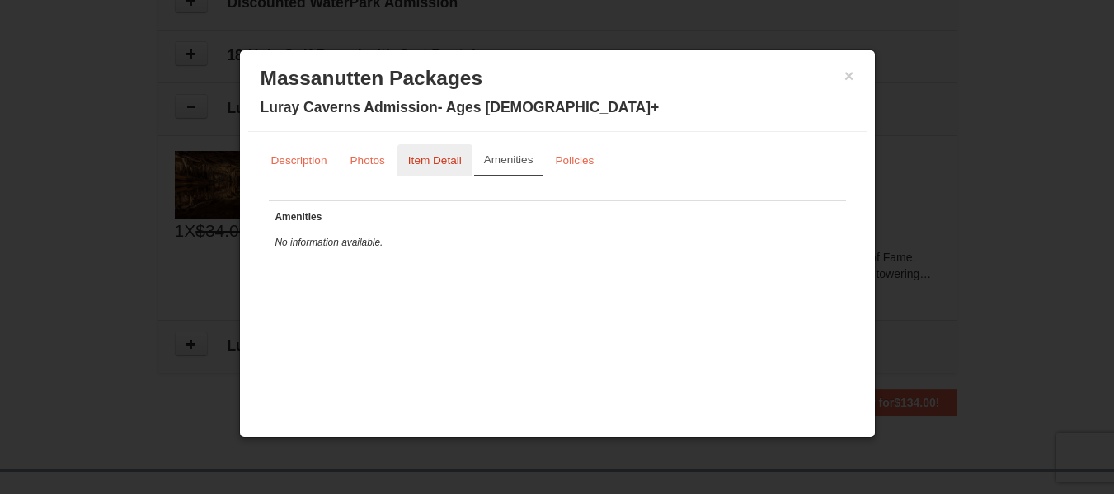
click at [445, 164] on small "Item Detail" at bounding box center [435, 160] width 54 height 12
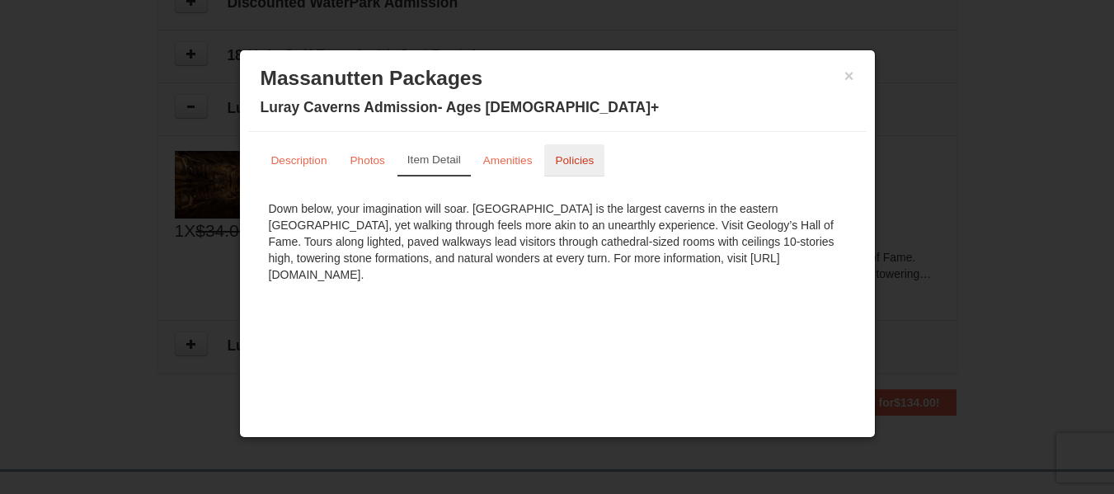
click at [579, 161] on small "Policies" at bounding box center [574, 160] width 39 height 12
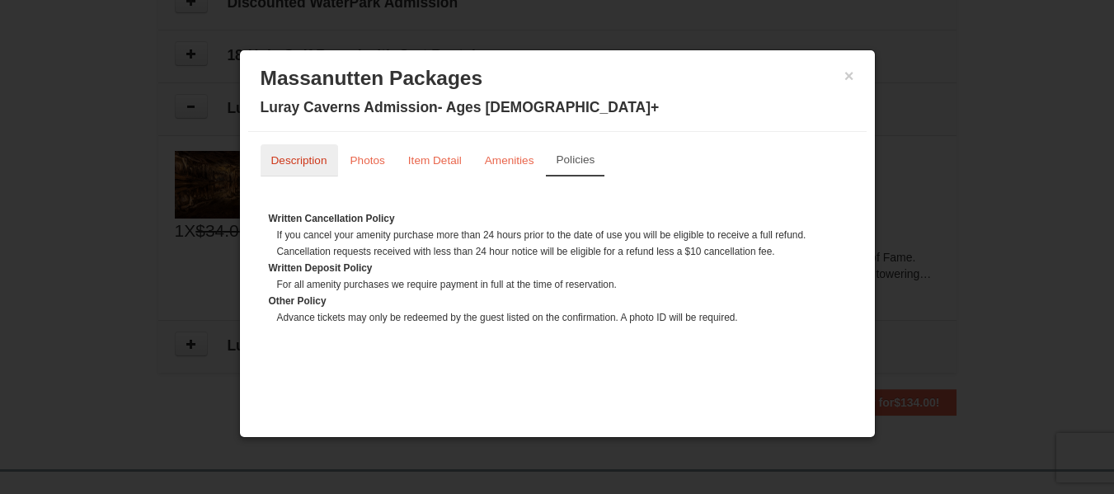
click at [300, 155] on small "Description" at bounding box center [299, 160] width 56 height 12
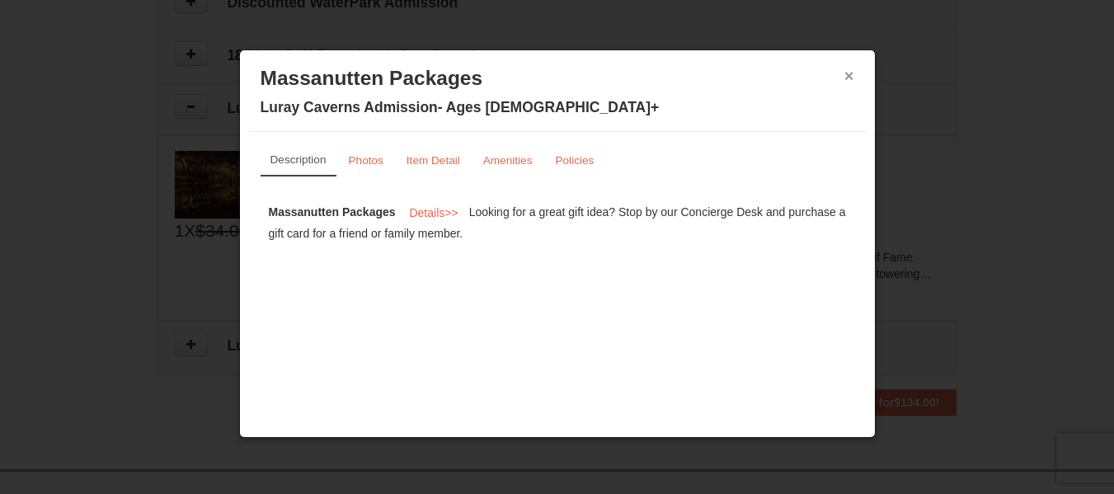
click at [852, 77] on button "×" at bounding box center [849, 76] width 10 height 16
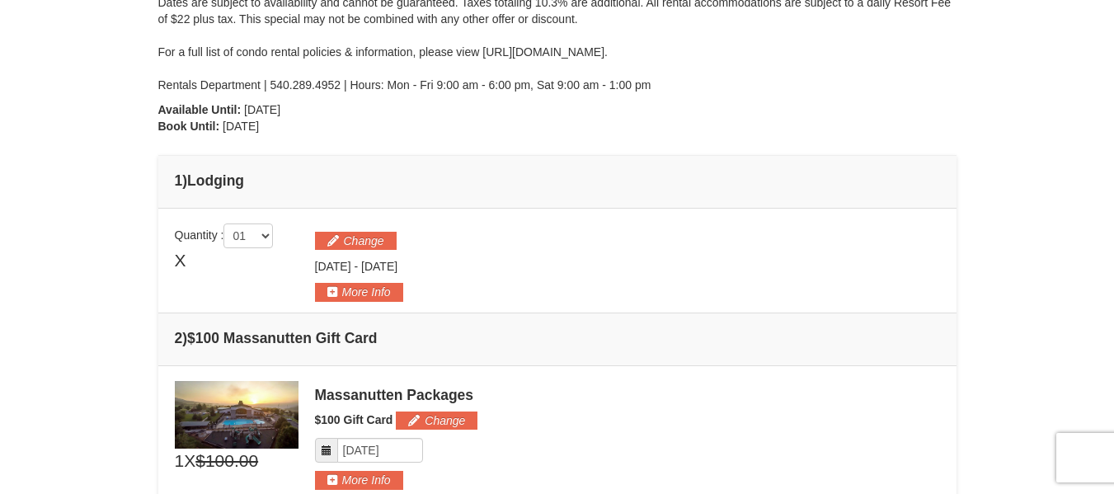
scroll to position [313, 0]
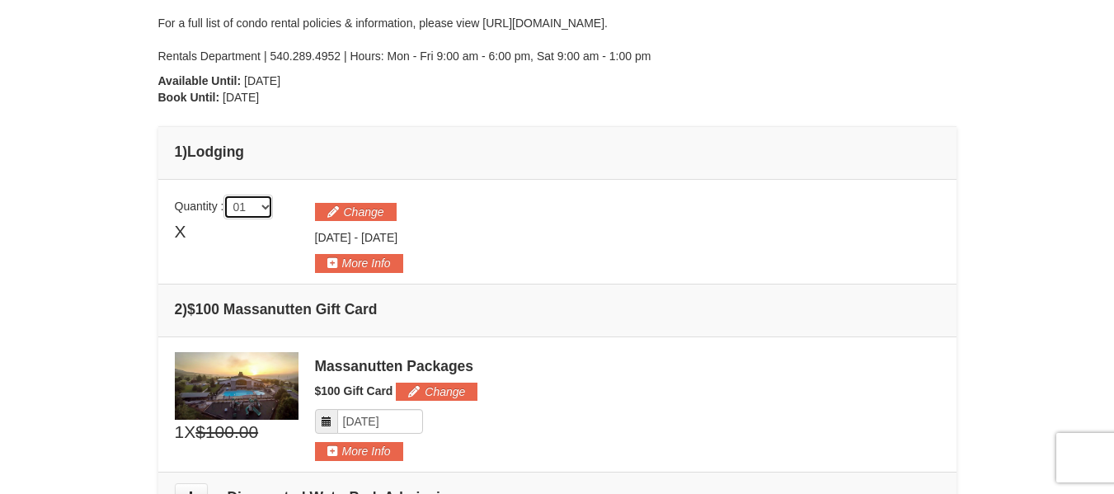
click at [261, 208] on select "01 02 03 04 05" at bounding box center [247, 207] width 49 height 25
select select "3"
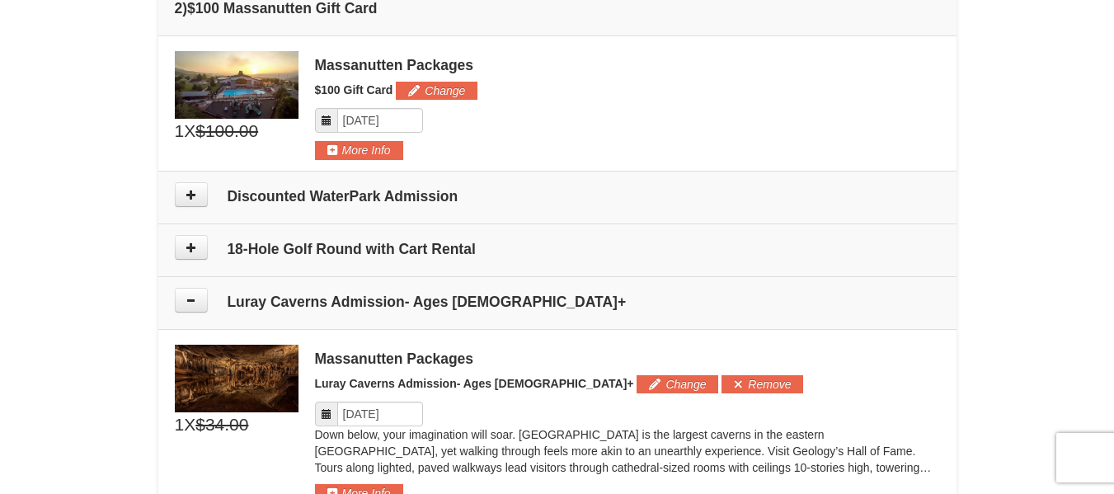
scroll to position [643, 0]
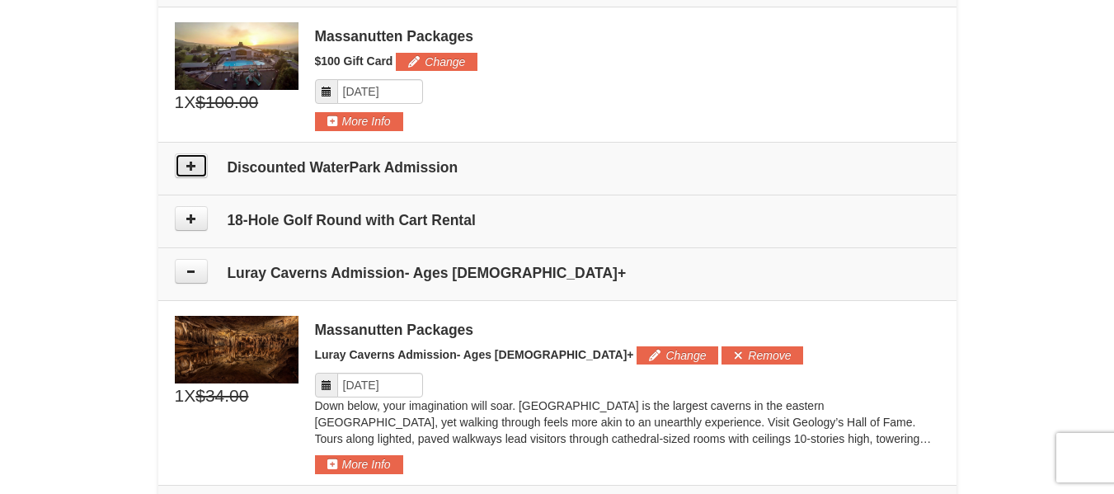
click at [186, 165] on icon at bounding box center [191, 166] width 12 height 12
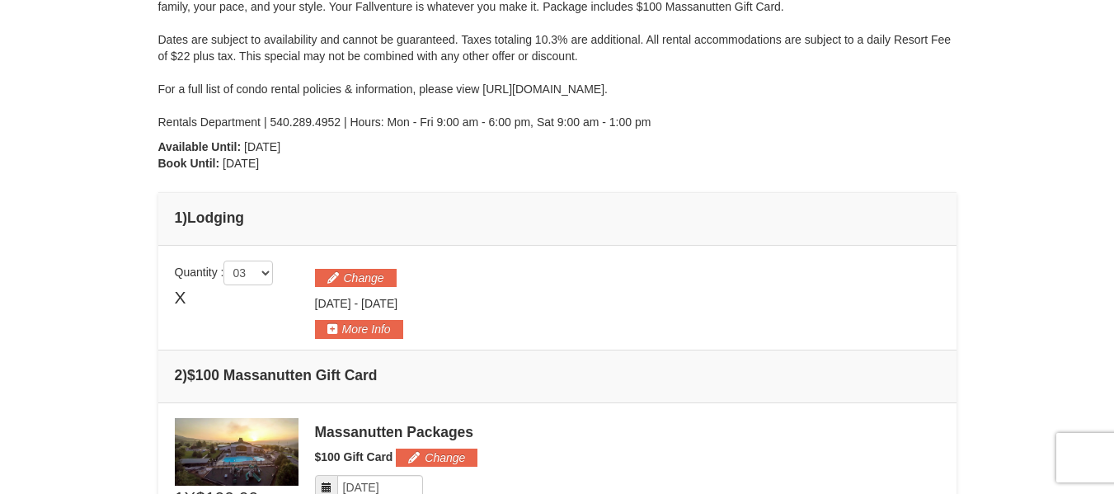
scroll to position [0, 0]
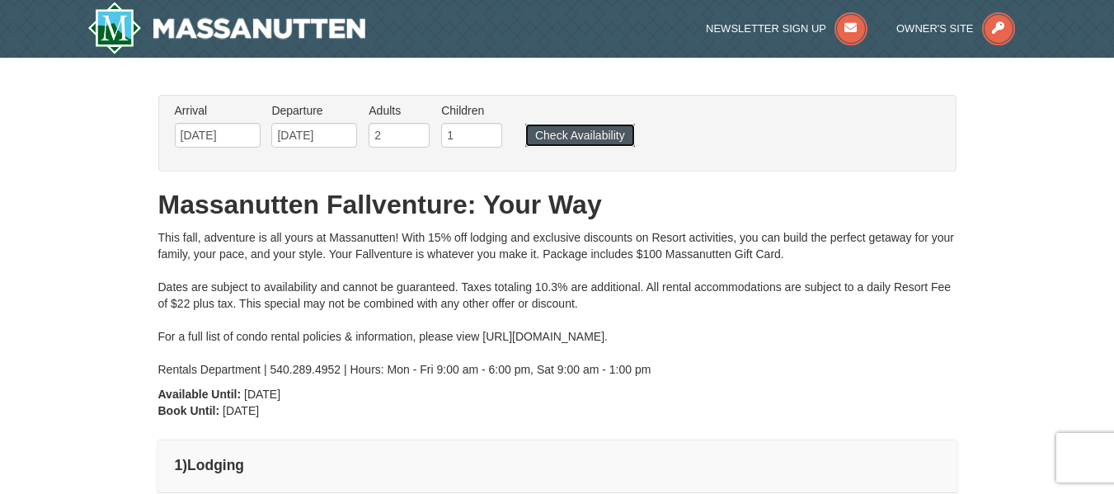
click at [594, 129] on button "Check Availability" at bounding box center [580, 135] width 110 height 23
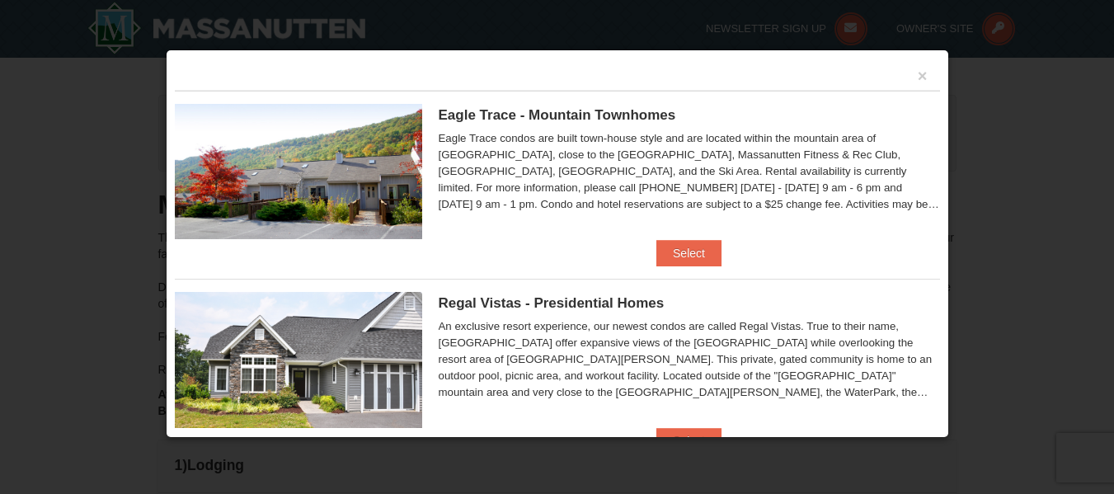
scroll to position [82, 0]
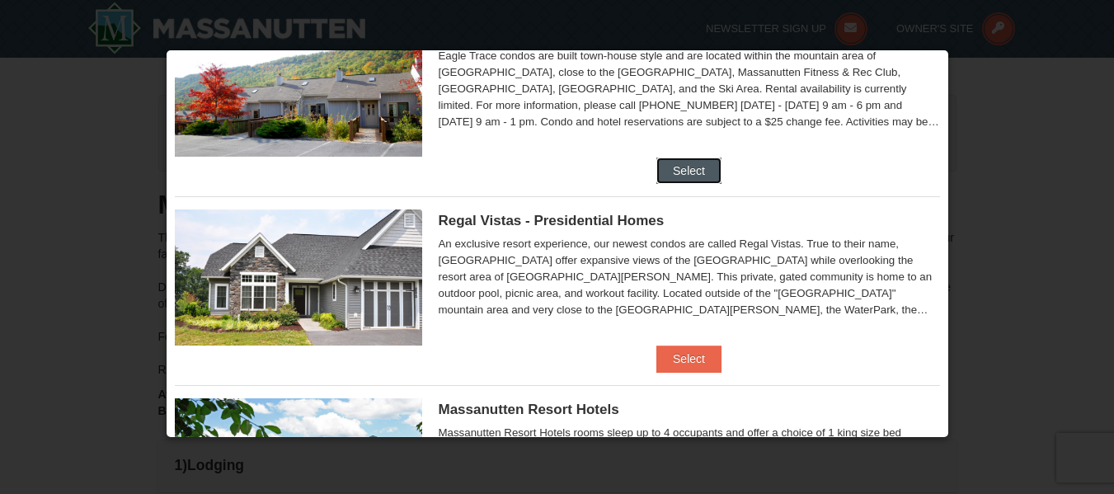
click at [670, 169] on button "Select" at bounding box center [688, 170] width 65 height 26
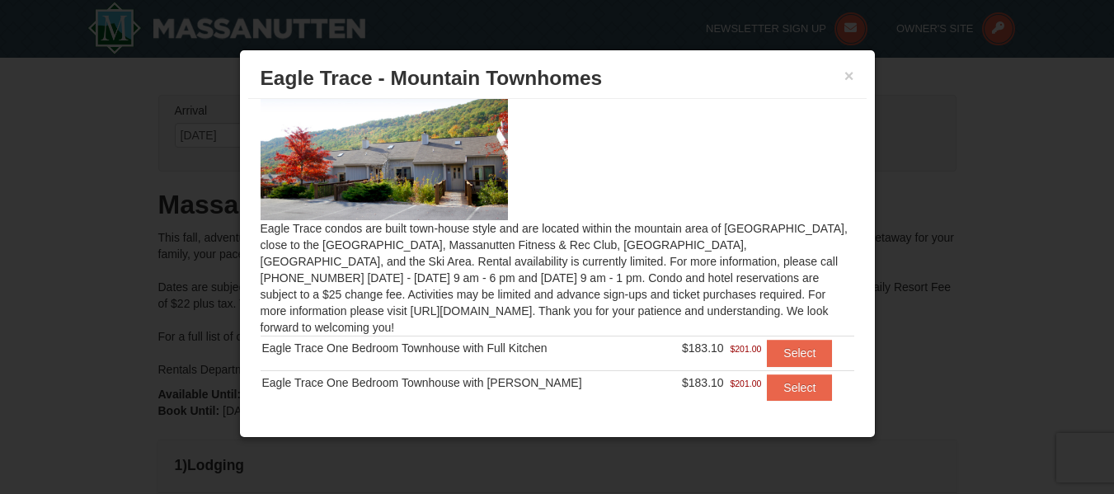
scroll to position [41, 0]
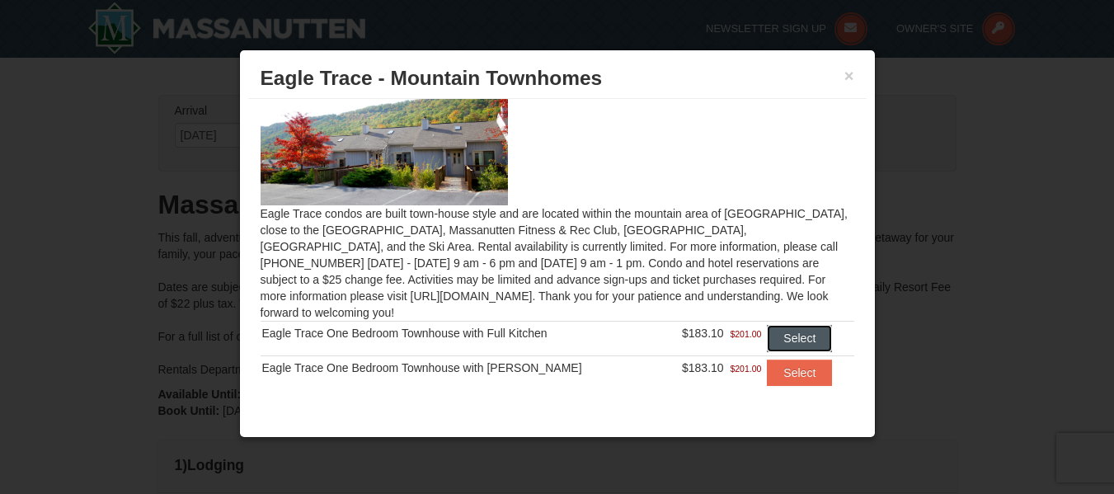
click at [793, 327] on button "Select" at bounding box center [799, 338] width 65 height 26
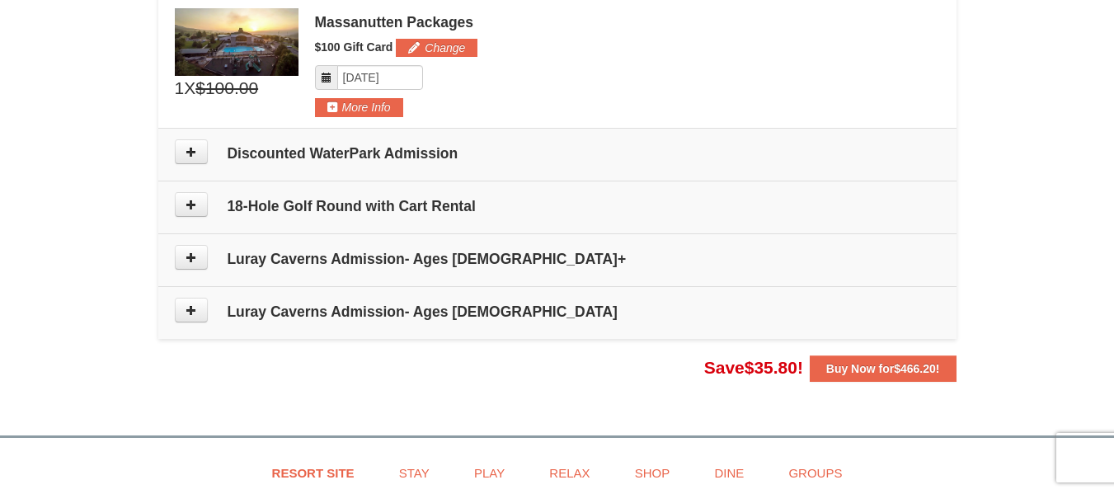
scroll to position [742, 0]
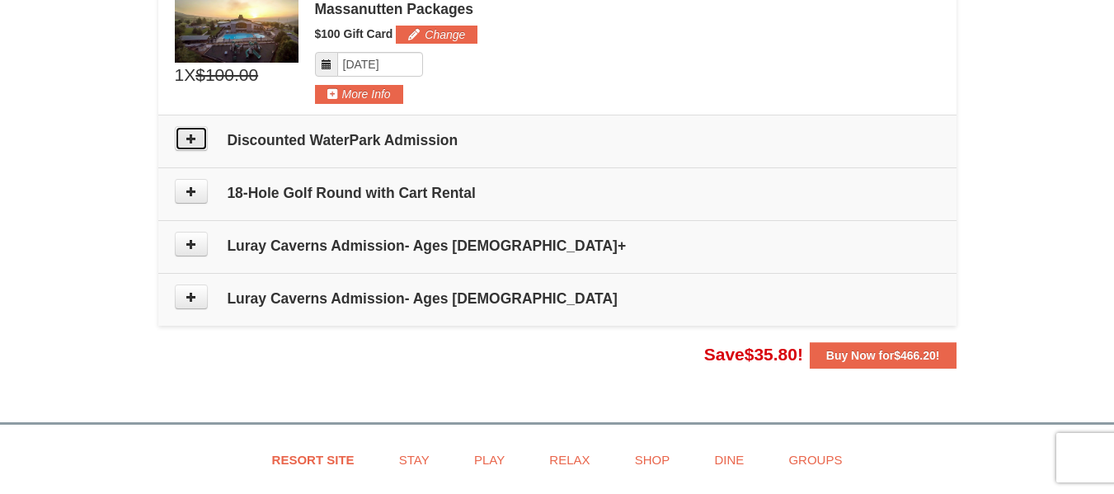
click at [188, 144] on button at bounding box center [191, 138] width 33 height 25
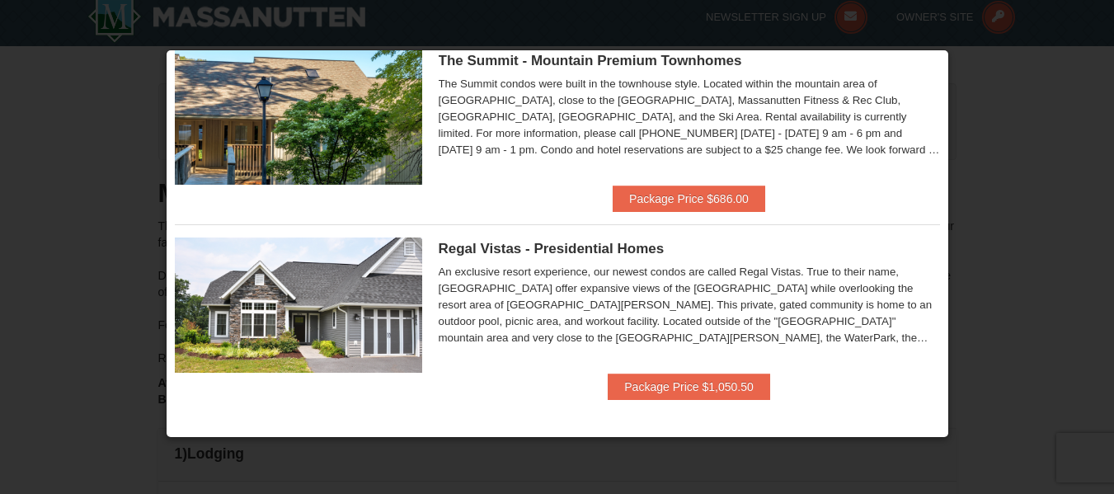
scroll to position [0, 0]
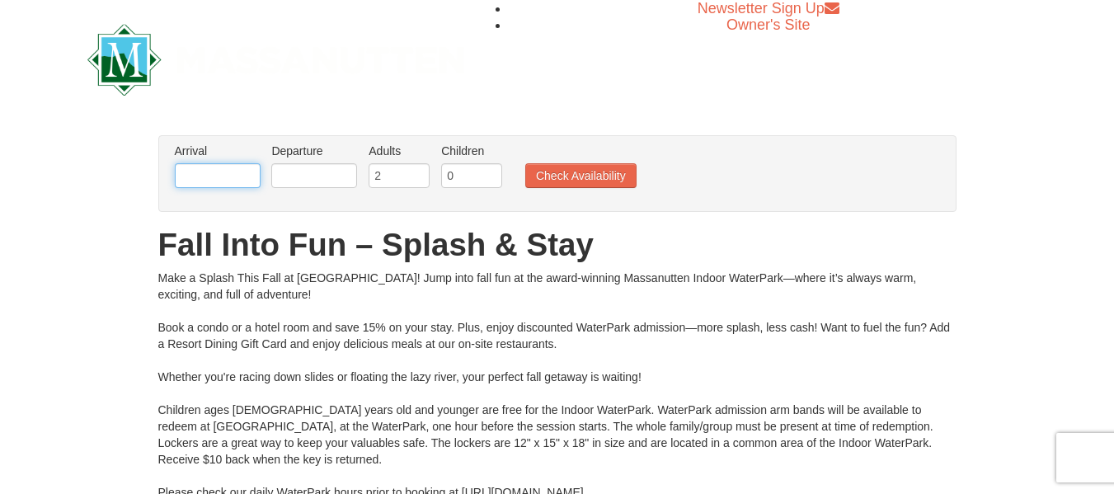
click at [218, 175] on input "text" at bounding box center [218, 175] width 86 height 25
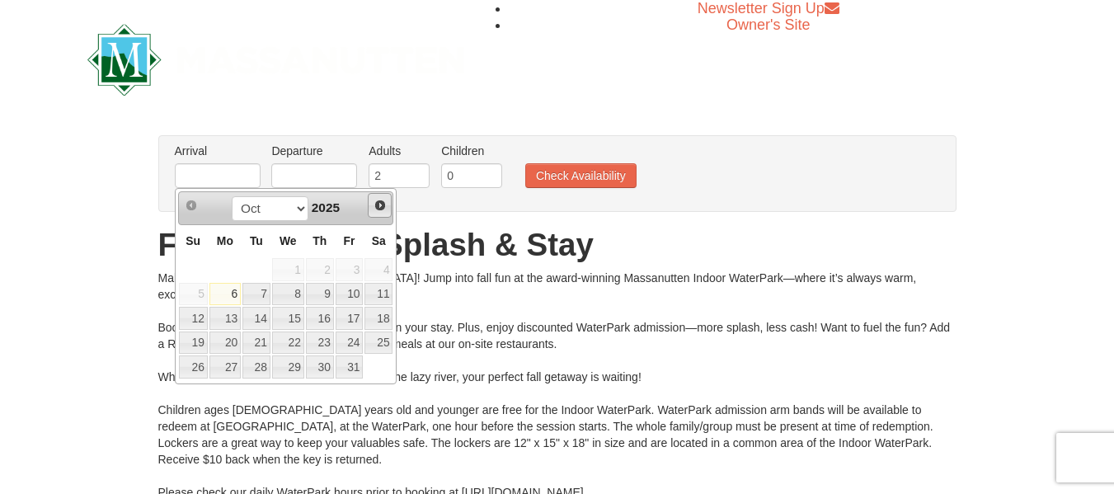
click at [382, 209] on span "Next" at bounding box center [379, 205] width 13 height 13
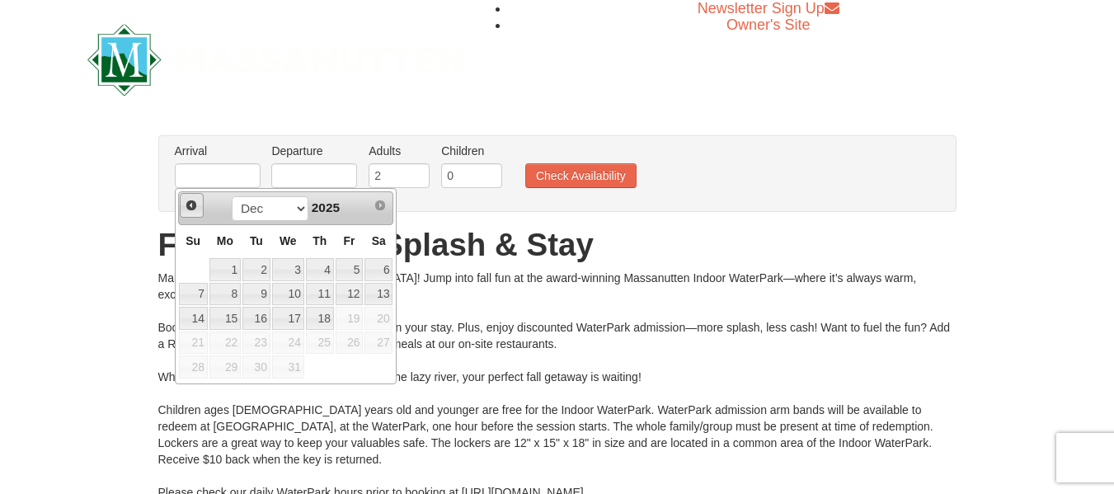
click at [187, 204] on span "Prev" at bounding box center [191, 205] width 13 height 13
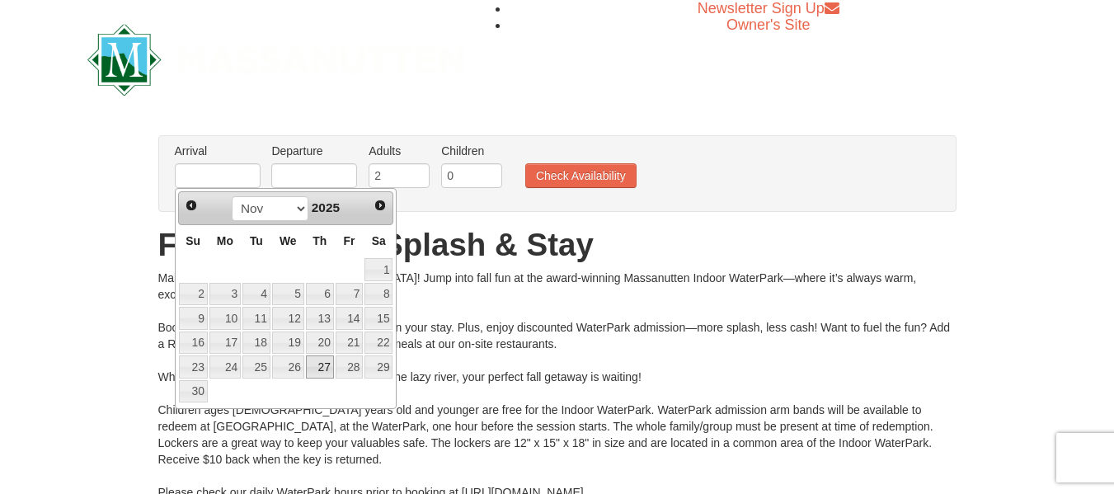
click at [317, 364] on link "27" at bounding box center [320, 366] width 28 height 23
type input "[DATE]"
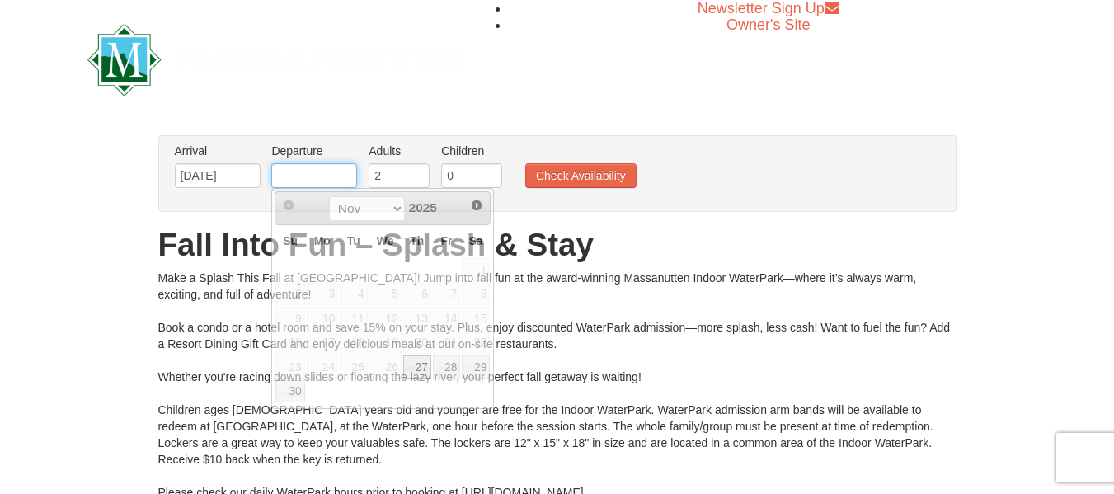
click at [336, 171] on input "text" at bounding box center [314, 175] width 86 height 25
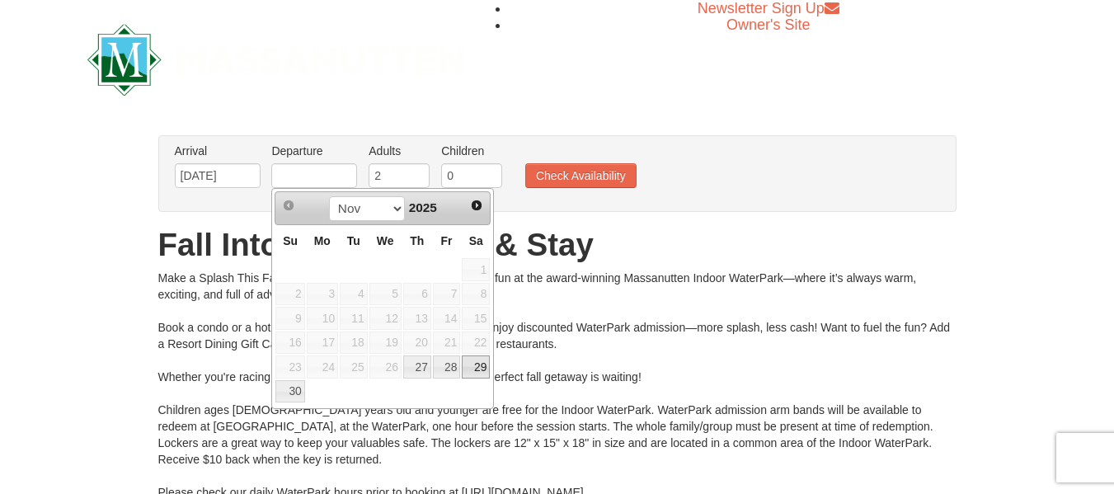
click at [487, 373] on link "29" at bounding box center [476, 366] width 28 height 23
type input "[DATE]"
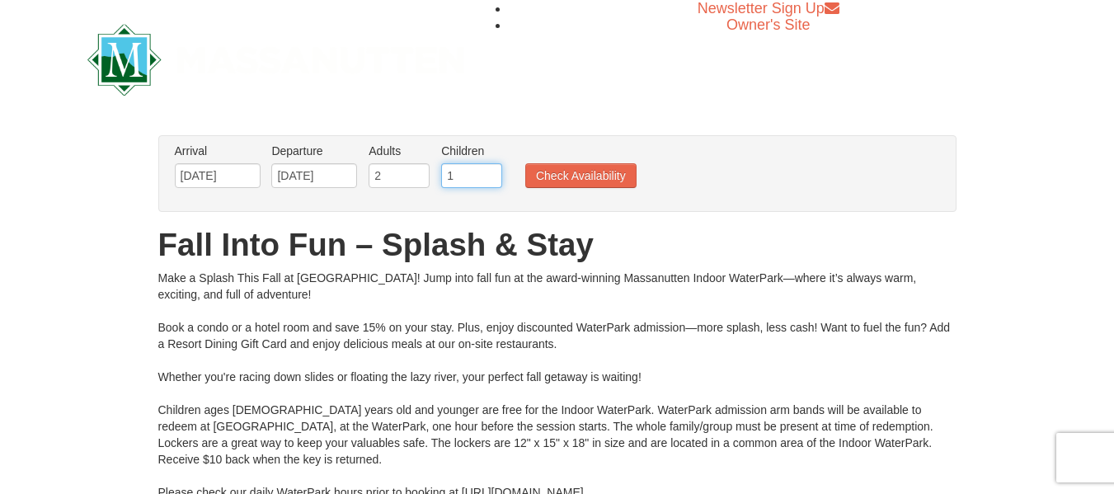
type input "1"
click at [489, 171] on input "1" at bounding box center [471, 175] width 61 height 25
click at [575, 168] on button "Check Availability" at bounding box center [580, 175] width 111 height 25
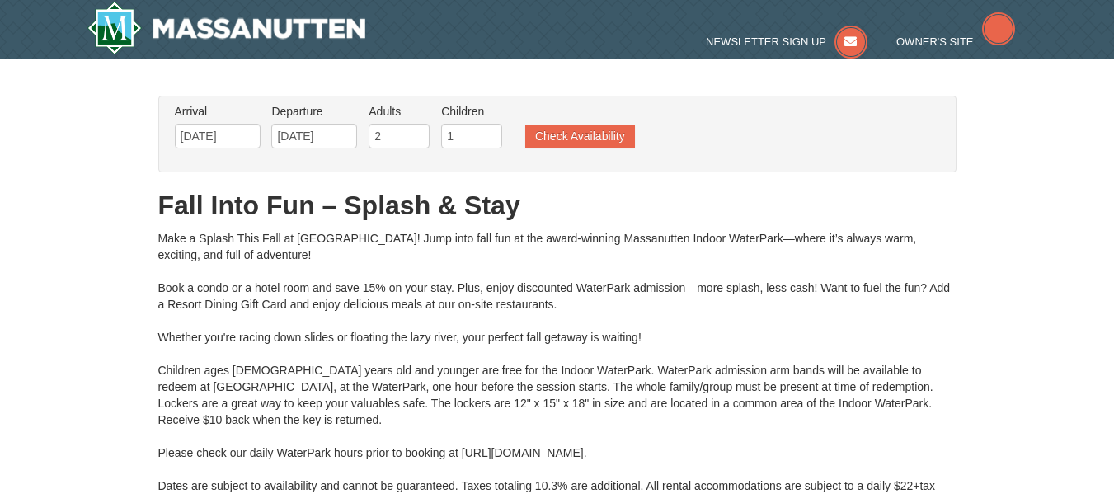
type input "[DATE]"
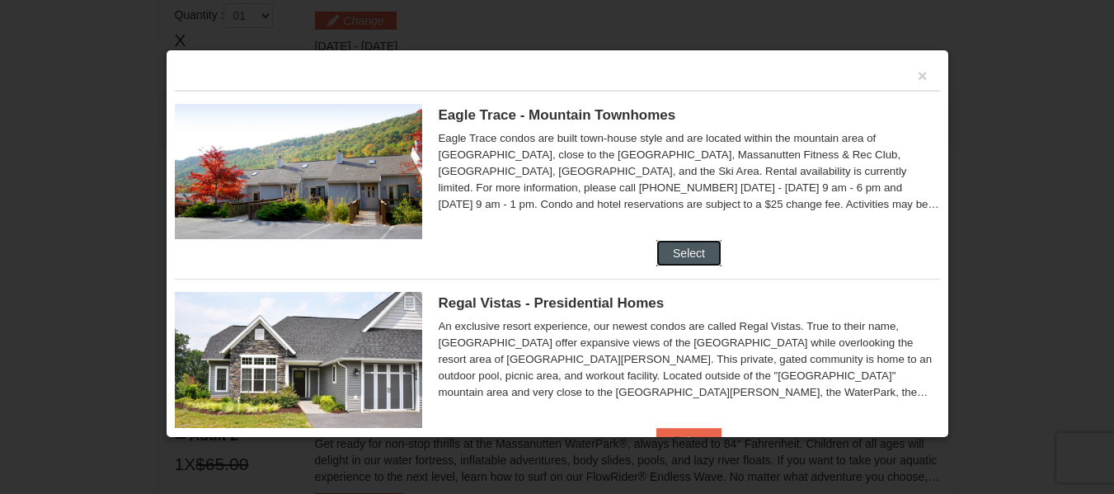
click at [690, 249] on button "Select" at bounding box center [688, 253] width 65 height 26
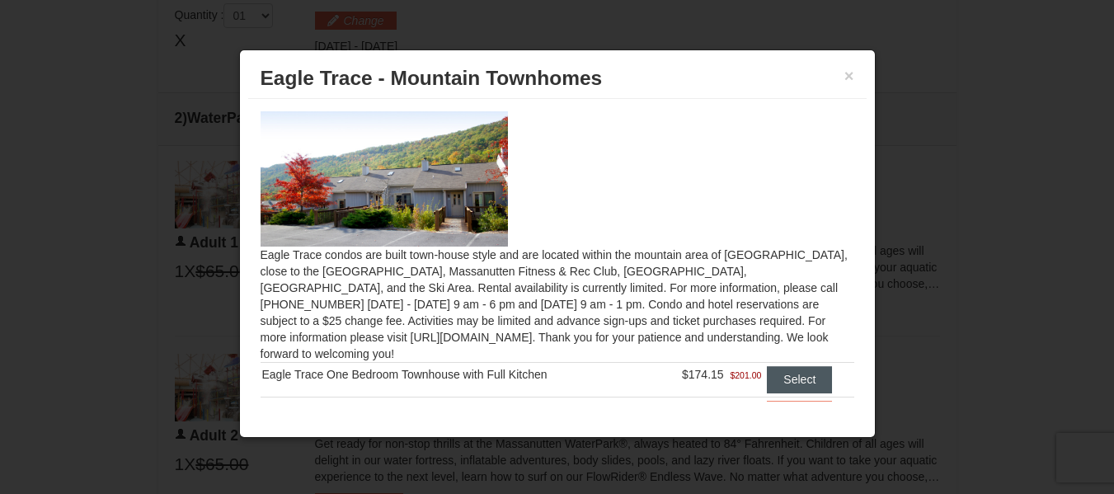
scroll to position [41, 0]
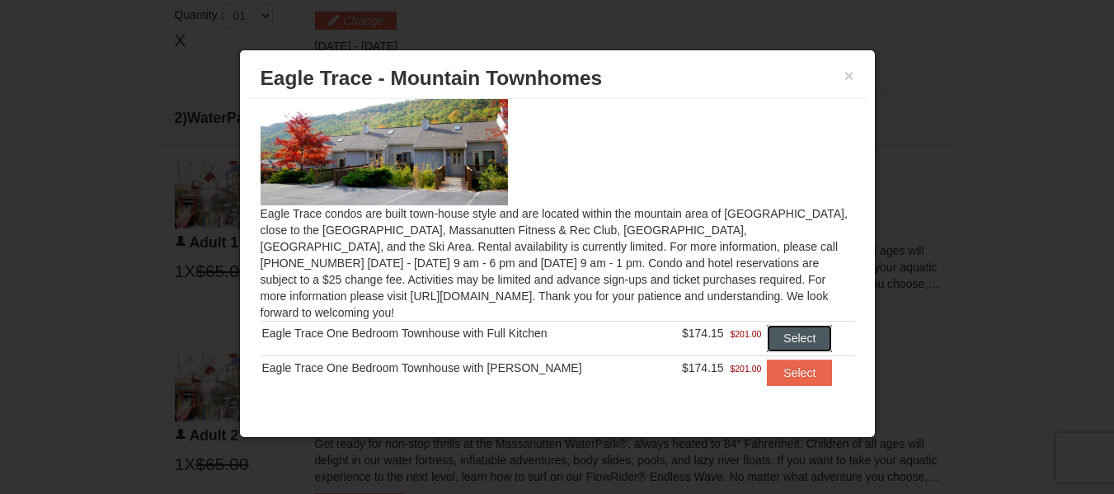
click at [782, 325] on button "Select" at bounding box center [799, 338] width 65 height 26
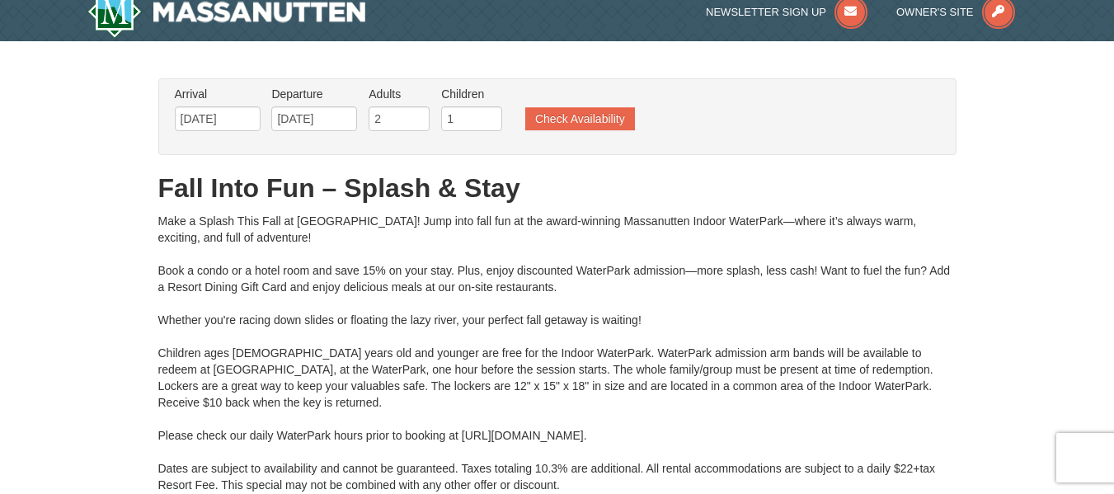
scroll to position [0, 0]
